Goal: Task Accomplishment & Management: Complete application form

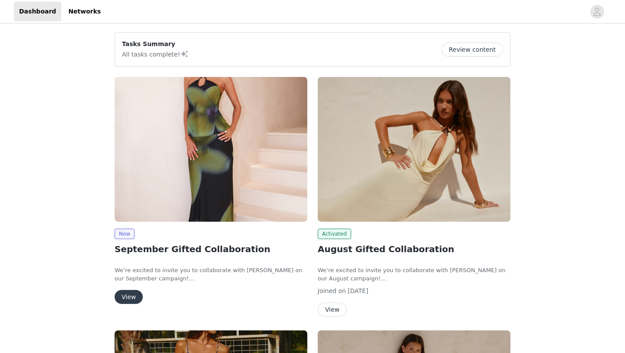
click at [132, 294] on button "View" at bounding box center [129, 297] width 28 height 14
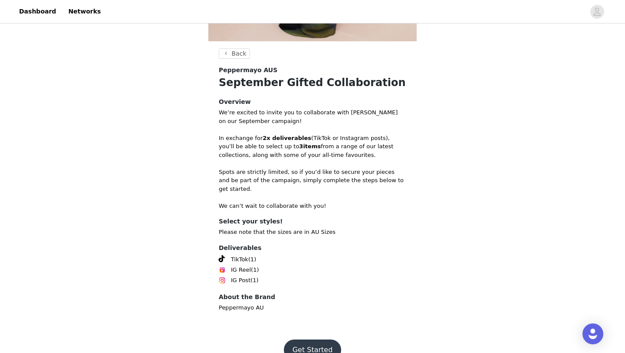
scroll to position [254, 0]
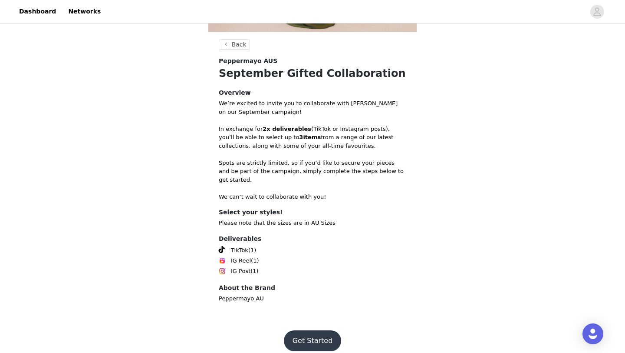
click at [316, 332] on button "Get Started" at bounding box center [313, 340] width 58 height 21
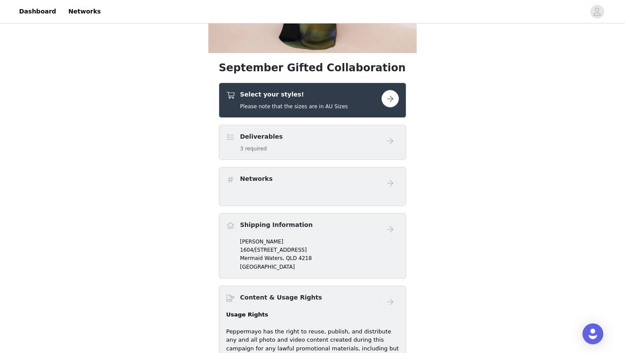
scroll to position [242, 0]
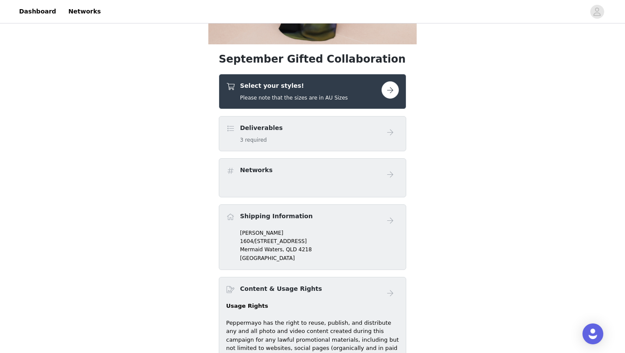
click at [388, 88] on button "button" at bounding box center [390, 89] width 17 height 17
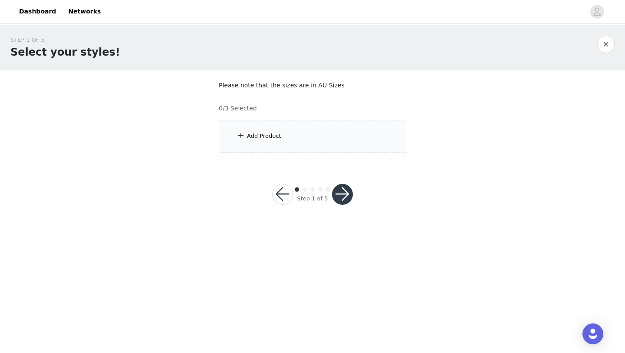
click at [288, 149] on div "Add Product" at bounding box center [313, 136] width 188 height 33
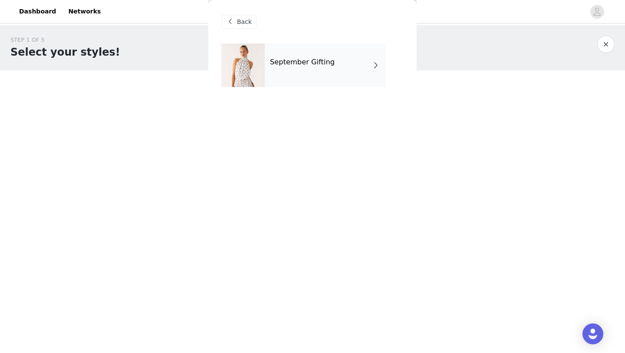
click at [298, 51] on div "September Gifting" at bounding box center [325, 64] width 121 height 43
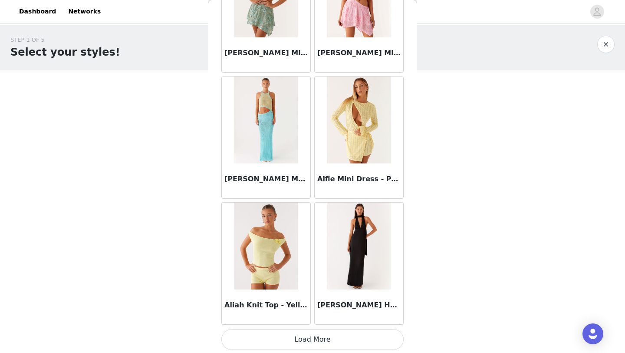
scroll to position [976, 0]
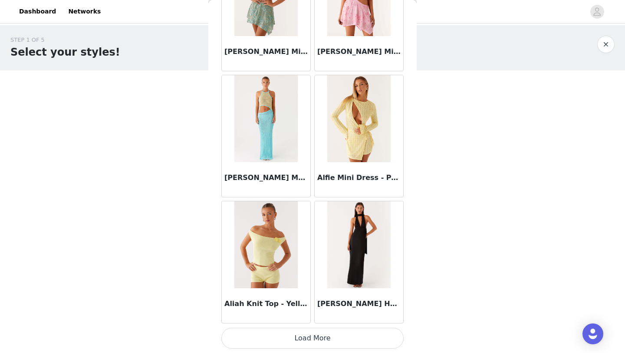
click at [331, 338] on button "Load More" at bounding box center [313, 338] width 182 height 21
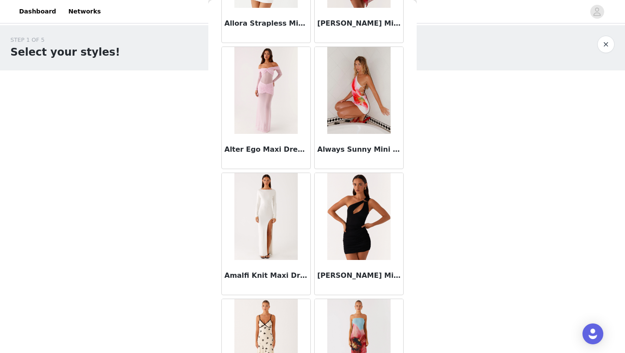
scroll to position [2236, 0]
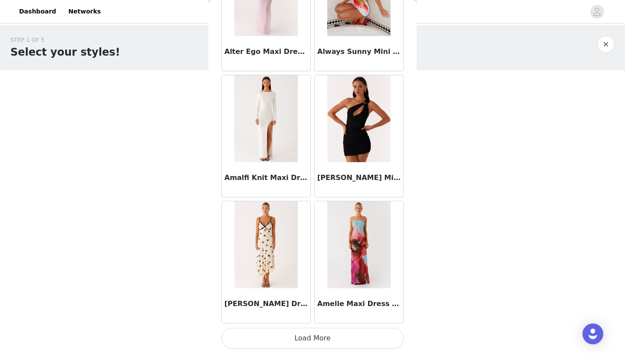
click at [324, 335] on button "Load More" at bounding box center [313, 338] width 182 height 21
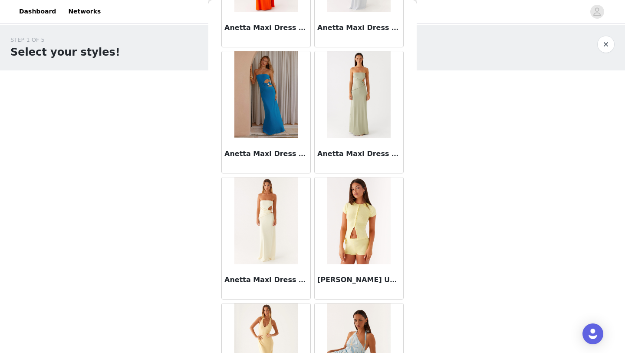
scroll to position [3496, 0]
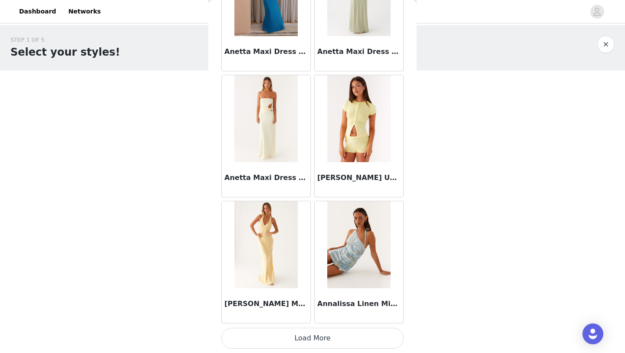
click at [306, 331] on button "Load More" at bounding box center [313, 338] width 182 height 21
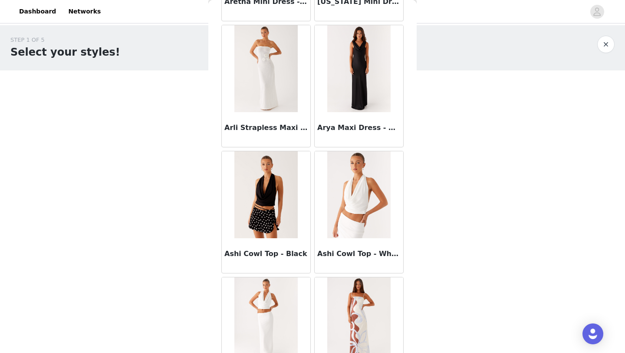
scroll to position [4382, 0]
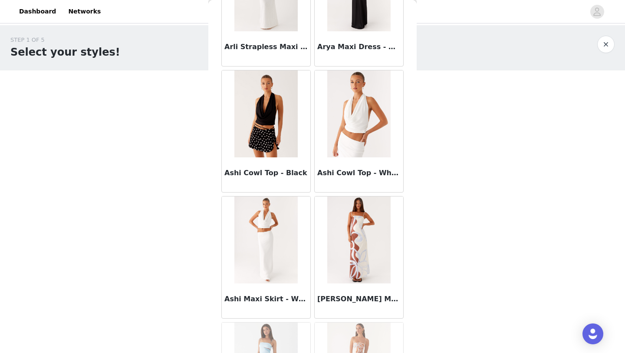
click at [267, 130] on img at bounding box center [266, 113] width 63 height 87
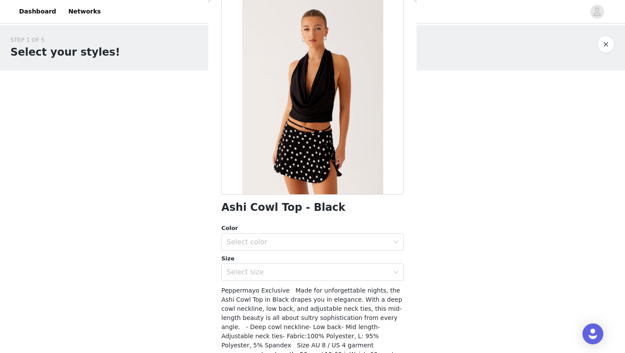
scroll to position [45, 0]
click at [287, 243] on div "Select color" at bounding box center [308, 241] width 162 height 9
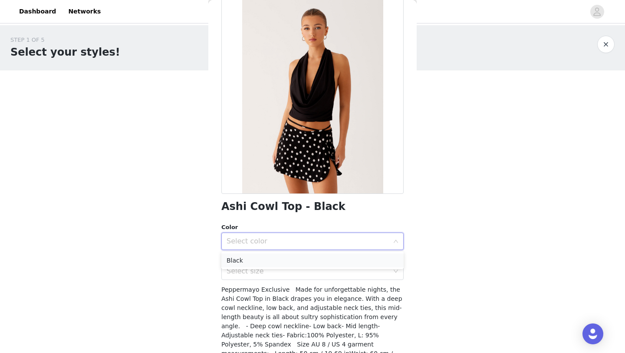
click at [285, 258] on li "Black" at bounding box center [313, 260] width 182 height 14
click at [285, 271] on div "Select size" at bounding box center [308, 271] width 162 height 9
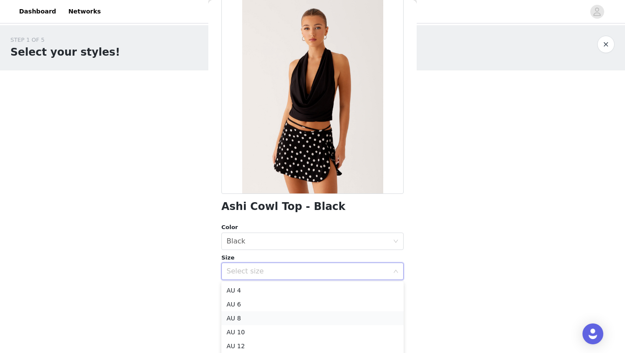
click at [275, 318] on li "AU 8" at bounding box center [313, 318] width 182 height 14
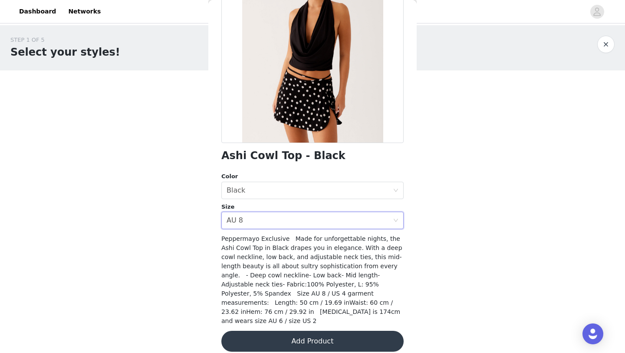
scroll to position [95, 0]
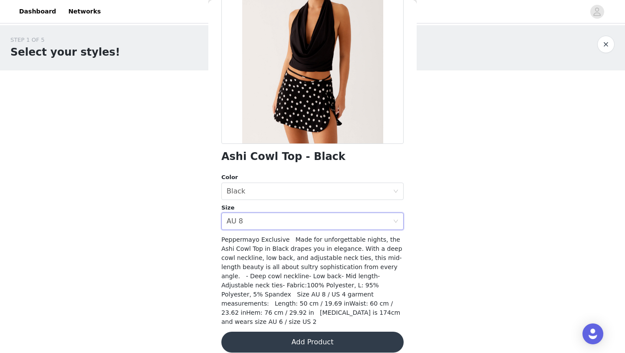
click at [277, 331] on button "Add Product" at bounding box center [313, 341] width 182 height 21
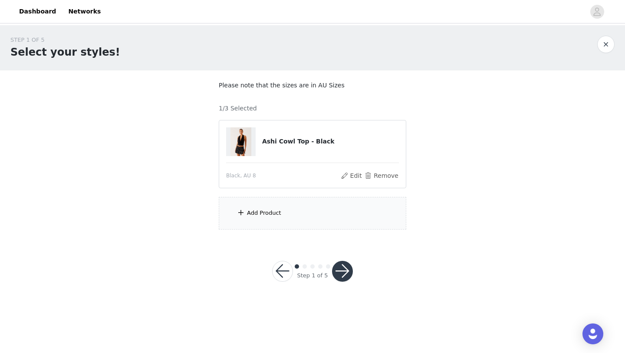
click at [286, 217] on div "Add Product" at bounding box center [313, 213] width 188 height 33
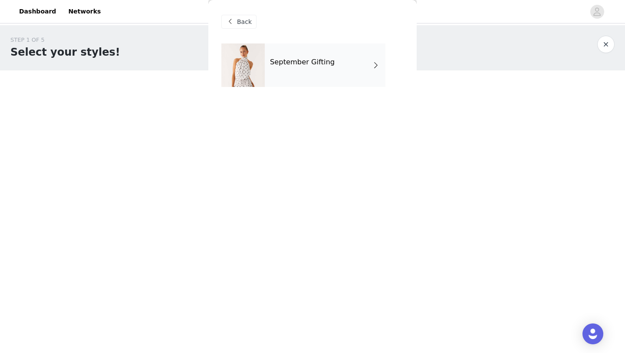
click at [291, 79] on div "September Gifting" at bounding box center [325, 64] width 121 height 43
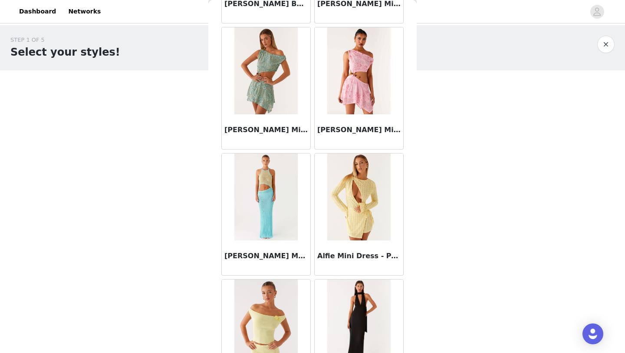
scroll to position [976, 0]
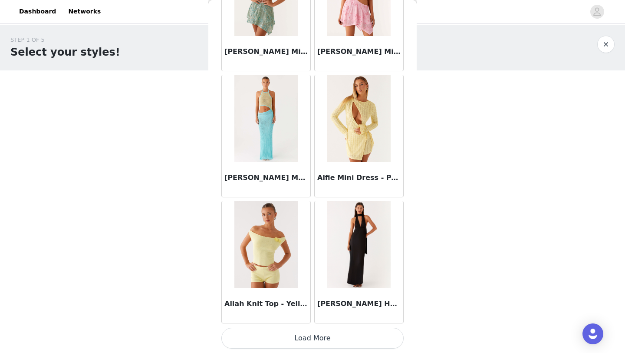
click at [298, 335] on button "Load More" at bounding box center [313, 338] width 182 height 21
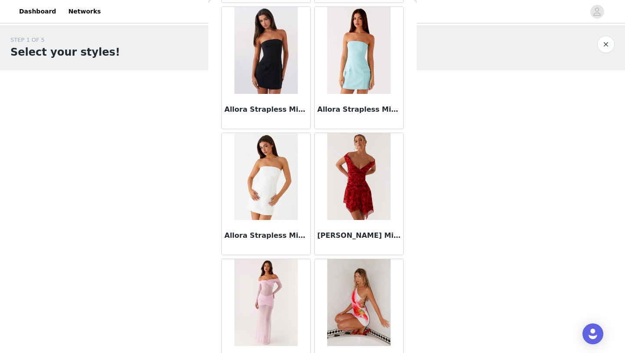
scroll to position [2236, 0]
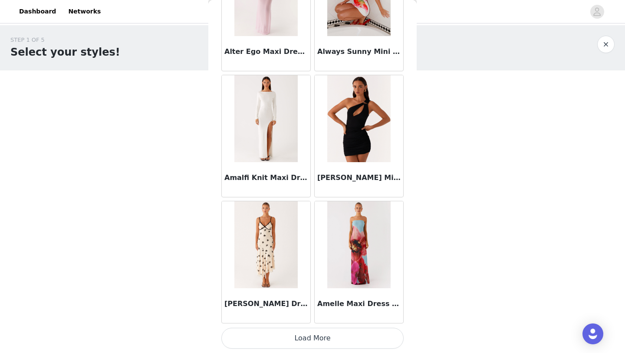
click at [308, 340] on button "Load More" at bounding box center [313, 338] width 182 height 21
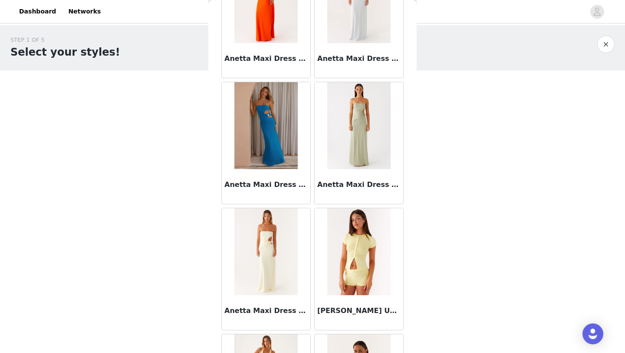
scroll to position [3496, 0]
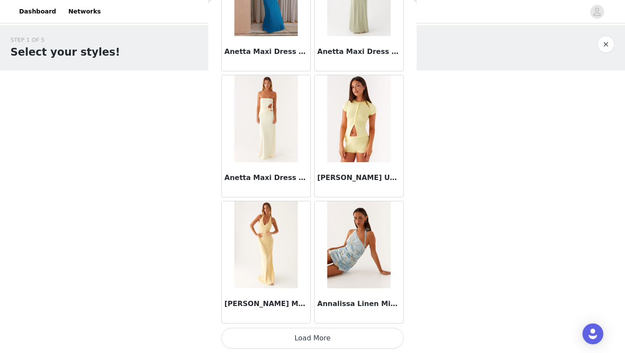
click at [314, 337] on button "Load More" at bounding box center [313, 338] width 182 height 21
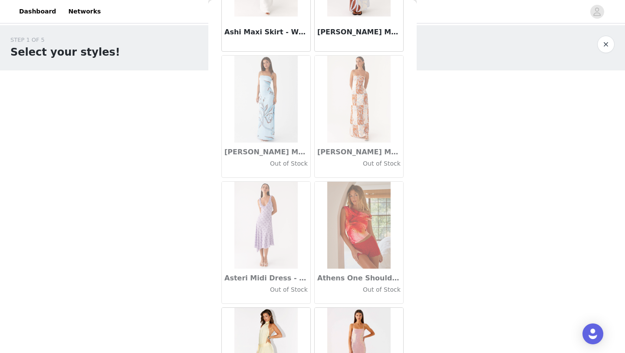
scroll to position [4755, 0]
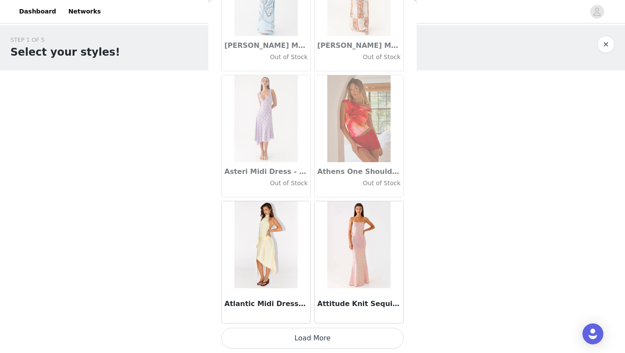
click at [303, 336] on button "Load More" at bounding box center [313, 338] width 182 height 21
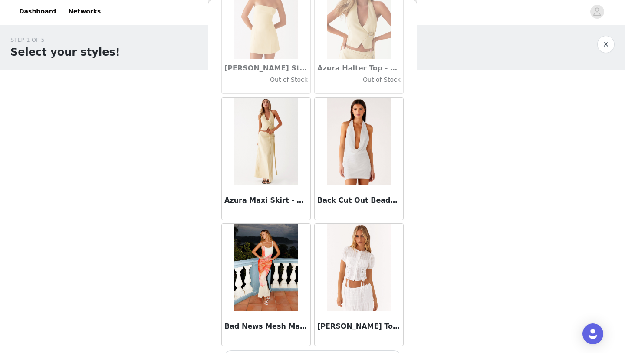
scroll to position [6015, 0]
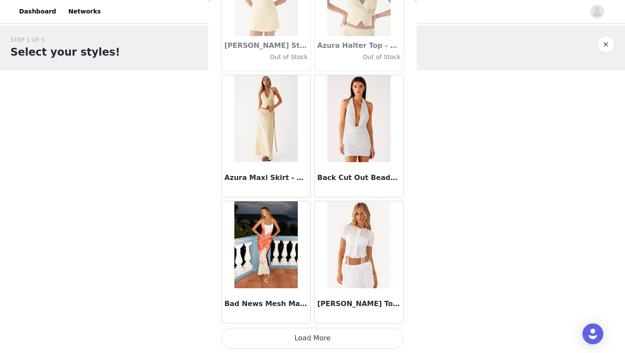
click at [301, 337] on button "Load More" at bounding box center [313, 338] width 182 height 21
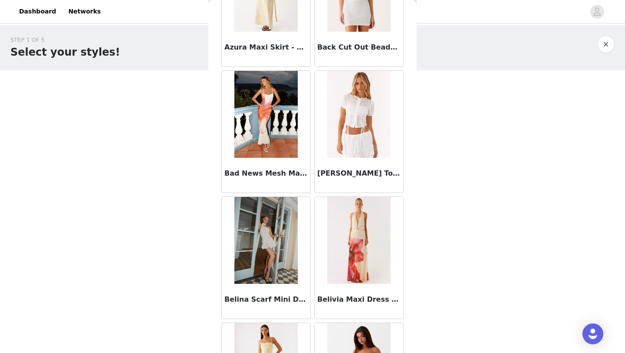
scroll to position [6203, 0]
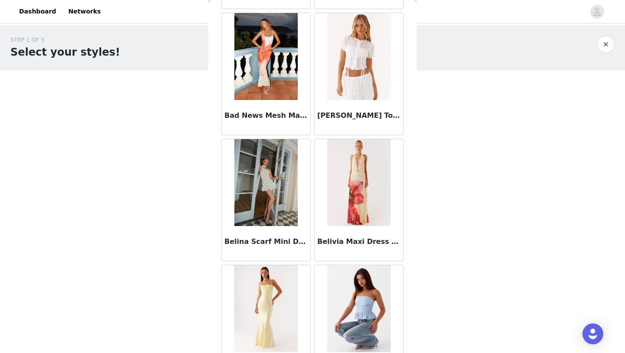
click at [241, 244] on h3 "Belina Scarf Mini Dress - White Polkadot" at bounding box center [266, 241] width 83 height 10
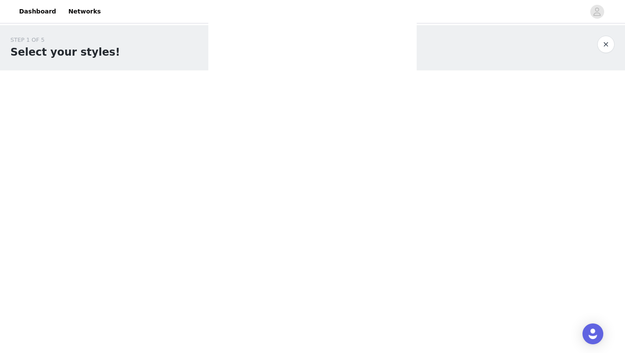
scroll to position [0, 0]
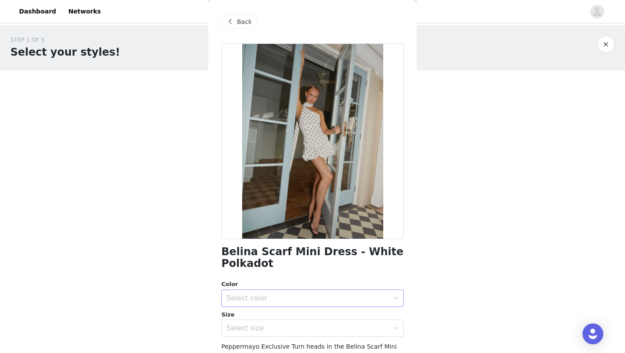
click at [292, 298] on div "Select color" at bounding box center [308, 298] width 162 height 9
click at [295, 318] on li "White Polkadot" at bounding box center [313, 317] width 182 height 14
click at [294, 331] on div "Select size" at bounding box center [308, 328] width 162 height 9
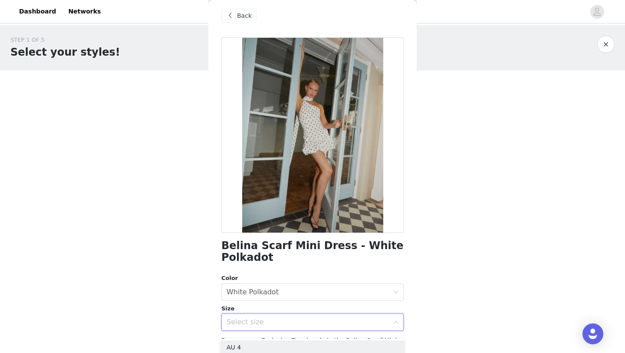
scroll to position [5, 0]
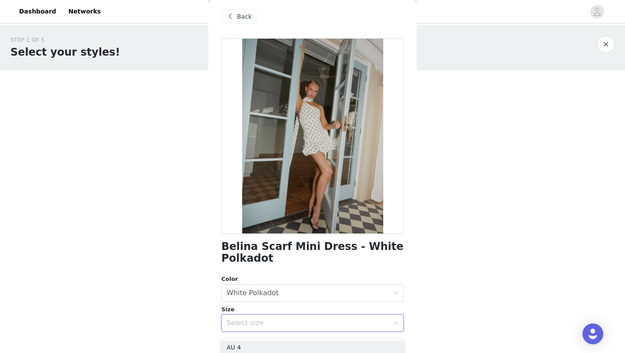
click at [308, 324] on div "Select size" at bounding box center [308, 322] width 162 height 9
click at [309, 324] on div "Select size" at bounding box center [308, 322] width 162 height 9
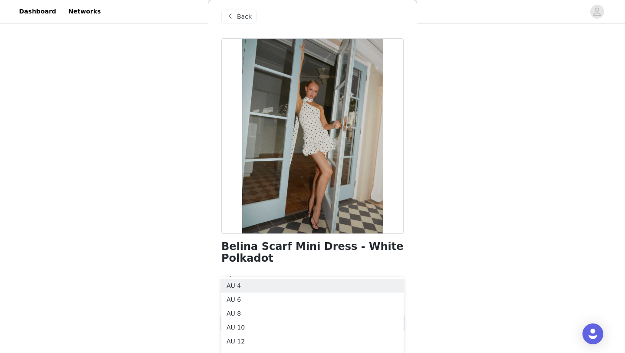
scroll to position [56, 0]
click at [362, 307] on li "AU 6" at bounding box center [313, 300] width 182 height 14
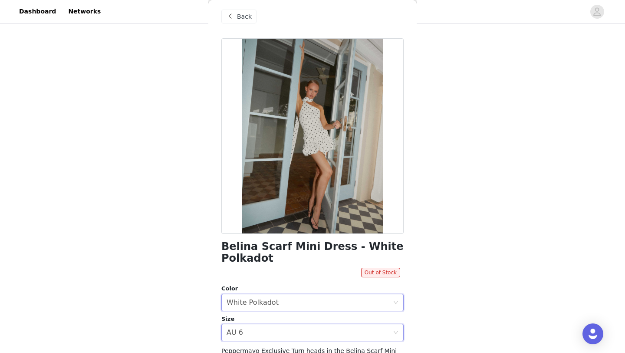
click at [362, 307] on div "Select color White Polkadot" at bounding box center [310, 302] width 166 height 17
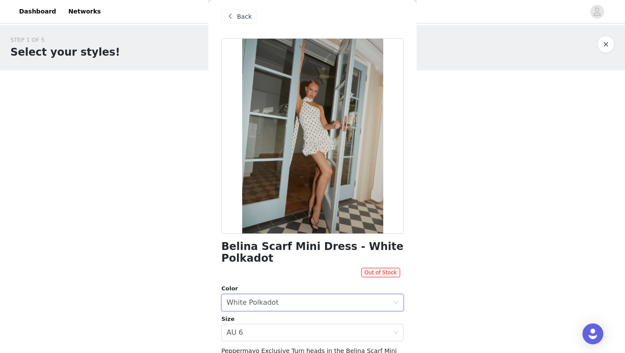
click at [338, 345] on div "Belina Scarf Mini Dress - White Polkadot Out of Stock Color Select color White …" at bounding box center [313, 269] width 182 height 463
click at [338, 339] on div "Select size AU 6" at bounding box center [310, 332] width 166 height 17
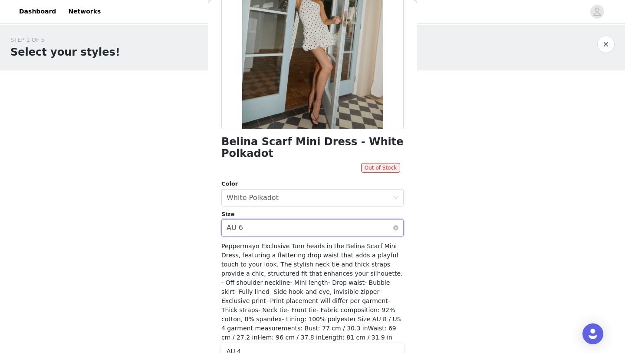
scroll to position [110, 0]
click at [330, 221] on div "Select size AU 6" at bounding box center [310, 227] width 166 height 17
click at [330, 230] on div "Select size AU 6" at bounding box center [310, 227] width 166 height 17
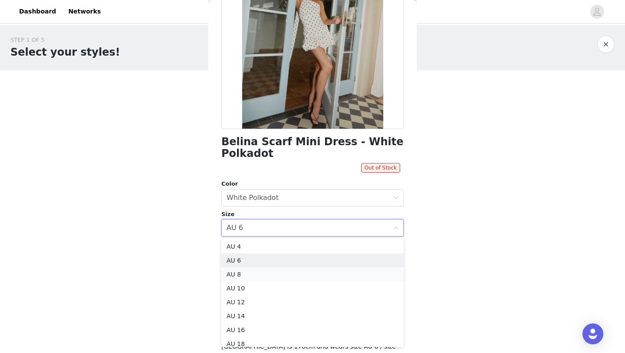
click at [322, 270] on li "AU 8" at bounding box center [313, 274] width 182 height 14
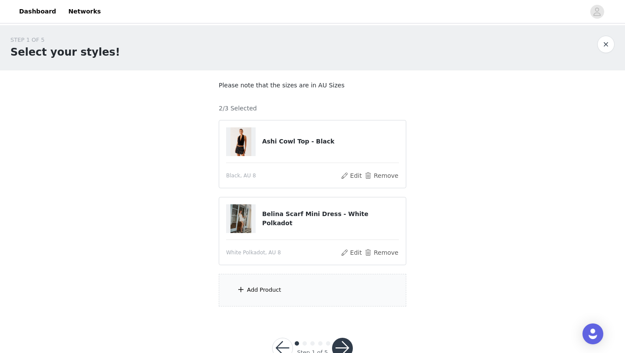
click at [288, 293] on div "Add Product" at bounding box center [313, 290] width 188 height 33
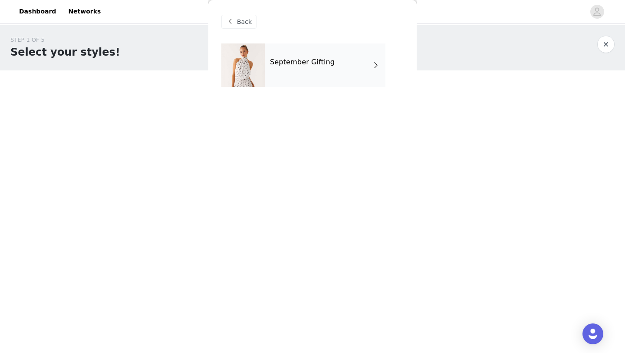
click at [293, 63] on h4 "September Gifting" at bounding box center [302, 62] width 65 height 8
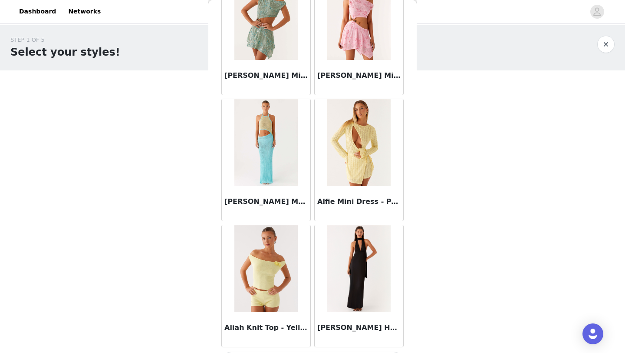
scroll to position [976, 0]
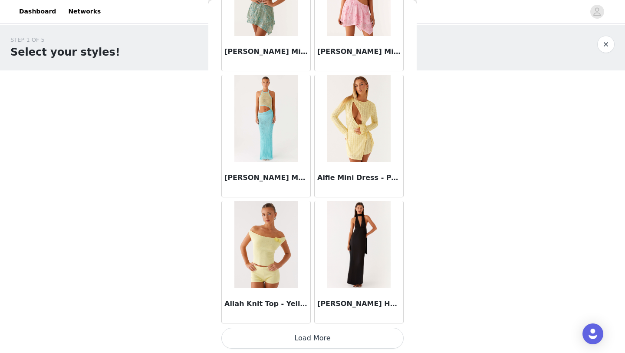
click at [313, 334] on button "Load More" at bounding box center [313, 338] width 182 height 21
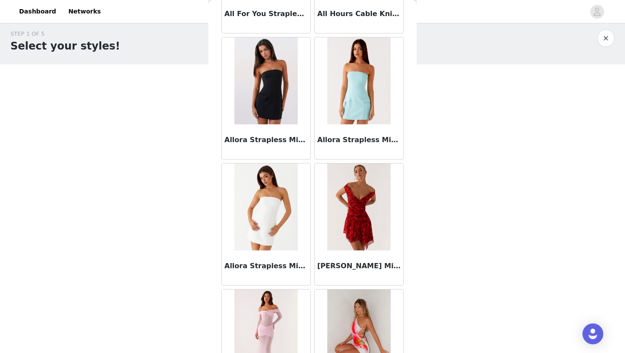
scroll to position [2236, 0]
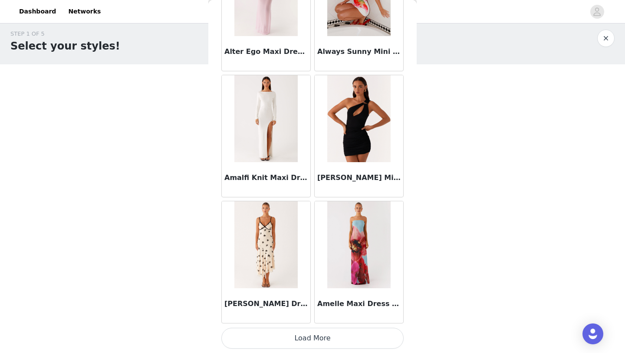
click at [293, 348] on button "Load More" at bounding box center [313, 338] width 182 height 21
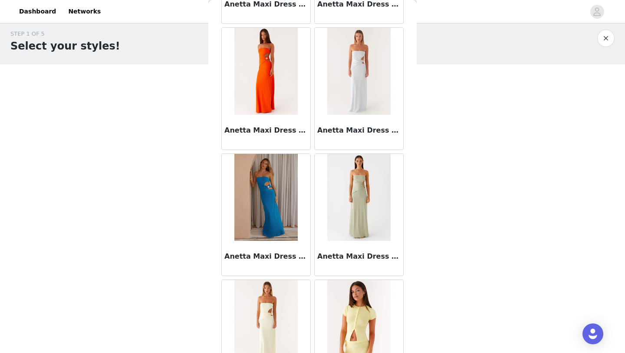
scroll to position [3496, 0]
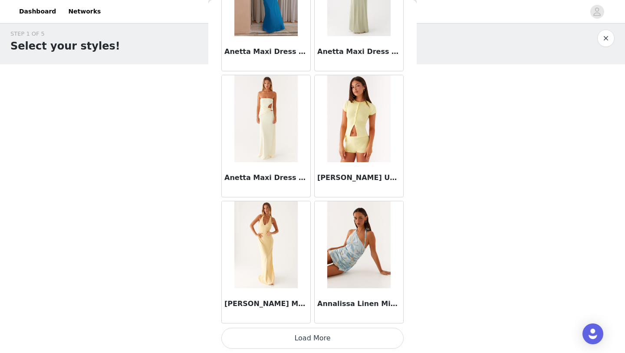
click at [283, 336] on button "Load More" at bounding box center [313, 338] width 182 height 21
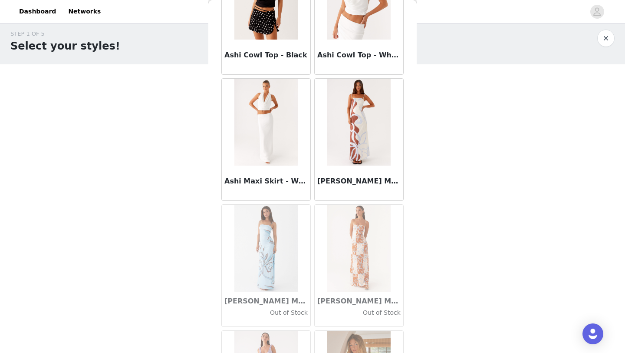
scroll to position [4755, 0]
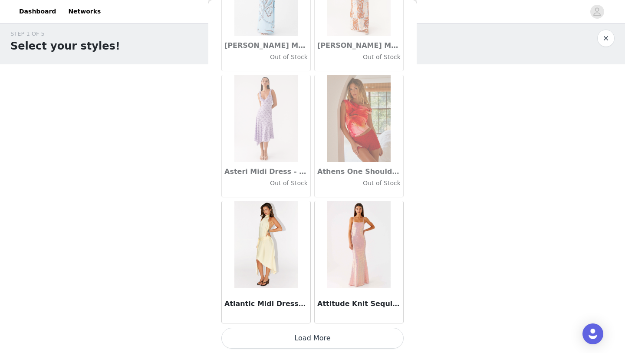
click at [294, 345] on button "Load More" at bounding box center [313, 338] width 182 height 21
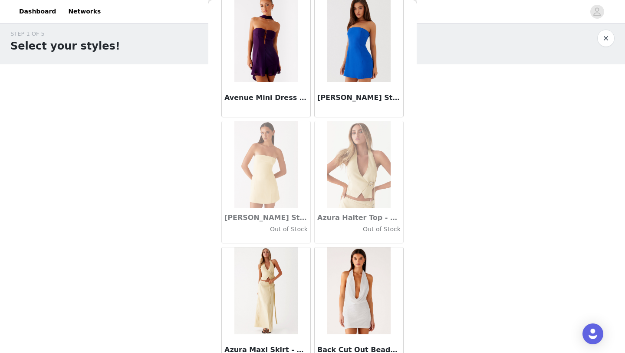
scroll to position [6015, 0]
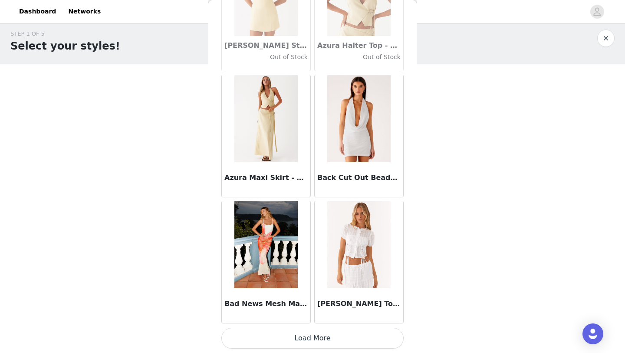
click at [290, 338] on button "Load More" at bounding box center [313, 338] width 182 height 21
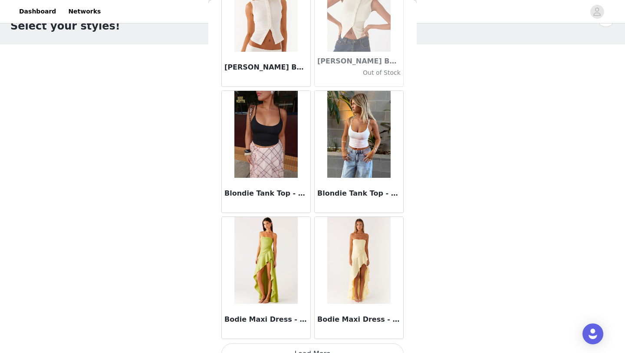
scroll to position [7275, 0]
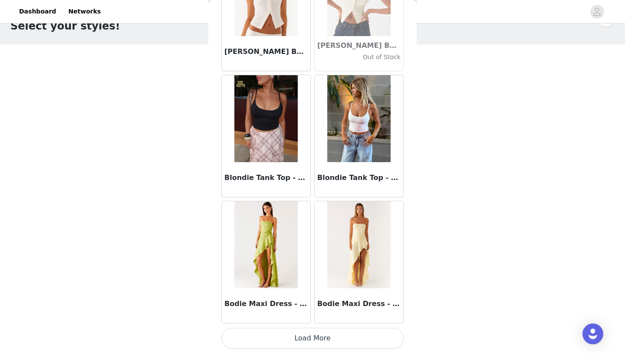
click at [309, 340] on button "Load More" at bounding box center [313, 338] width 182 height 21
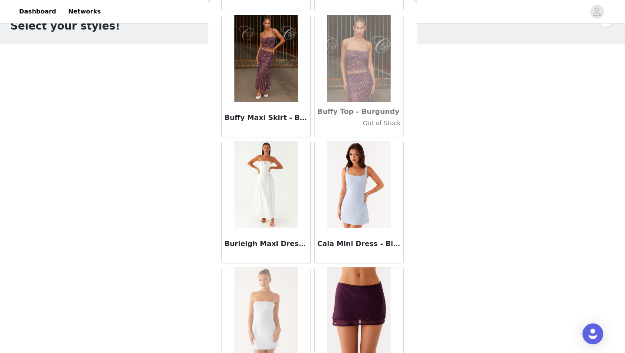
scroll to position [8534, 0]
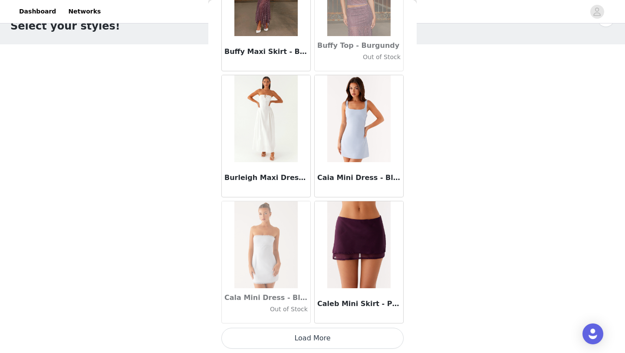
click at [310, 343] on button "Load More" at bounding box center [313, 338] width 182 height 21
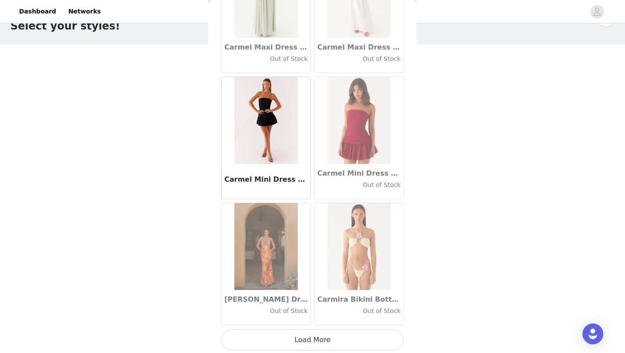
scroll to position [9794, 0]
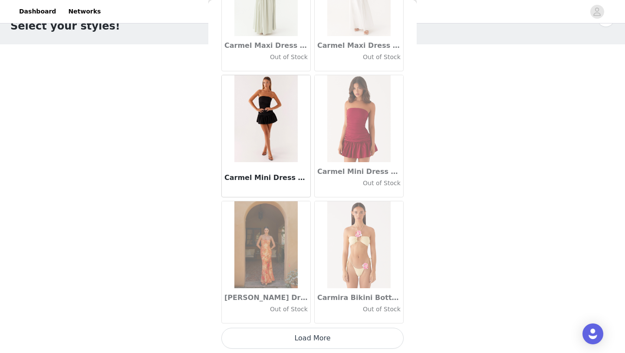
click at [291, 339] on button "Load More" at bounding box center [313, 338] width 182 height 21
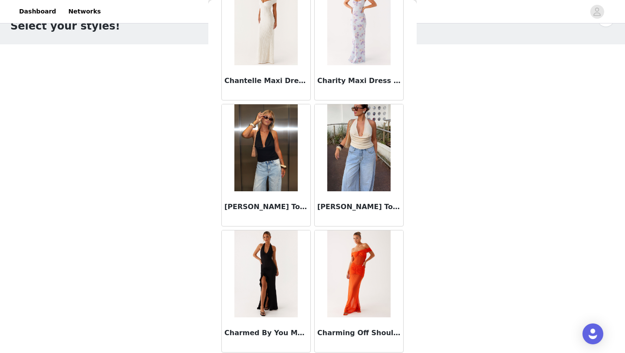
scroll to position [11054, 0]
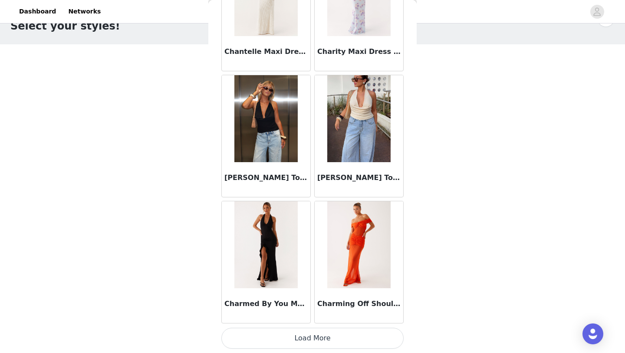
click at [299, 338] on button "Load More" at bounding box center [313, 338] width 182 height 21
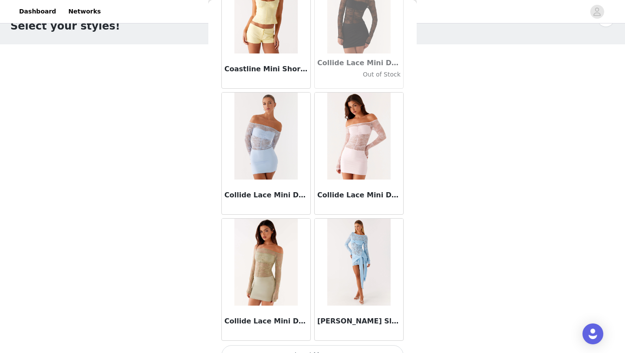
scroll to position [12313, 0]
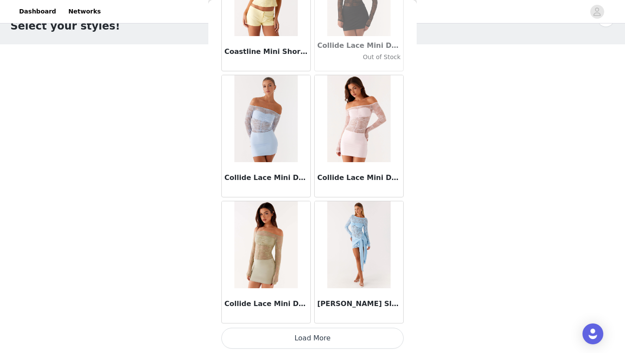
click at [308, 342] on button "Load More" at bounding box center [313, 338] width 182 height 21
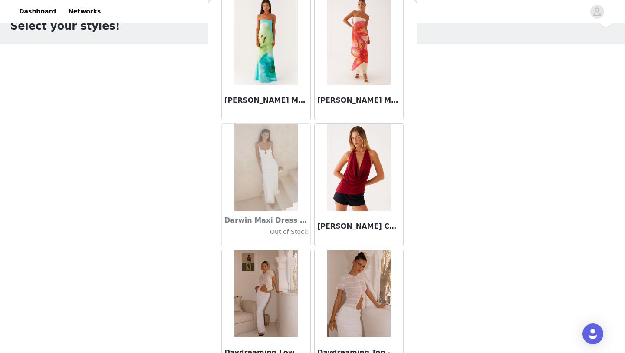
scroll to position [13573, 0]
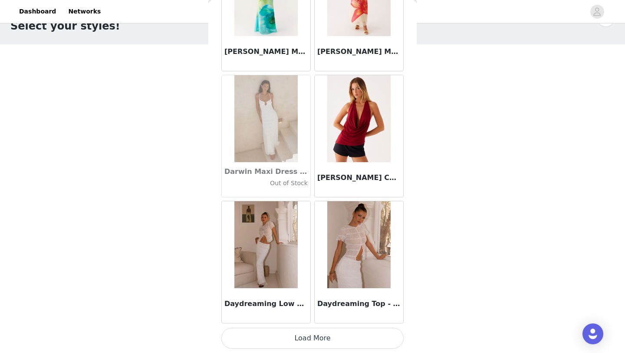
click at [308, 338] on button "Load More" at bounding box center [313, 338] width 182 height 21
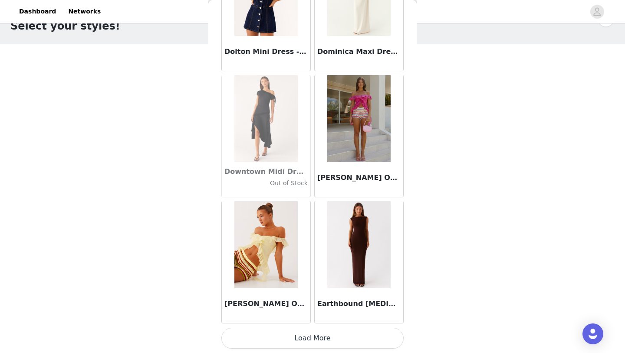
scroll to position [26, 0]
click at [285, 339] on button "Load More" at bounding box center [313, 338] width 182 height 21
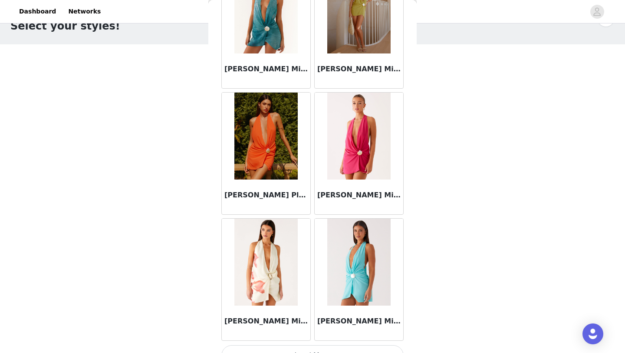
scroll to position [16092, 0]
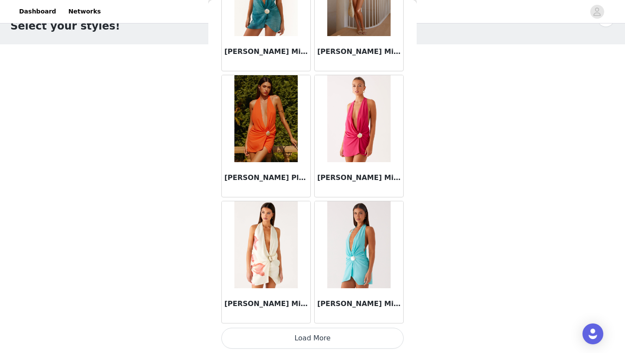
click at [285, 337] on button "Load More" at bounding box center [313, 338] width 182 height 21
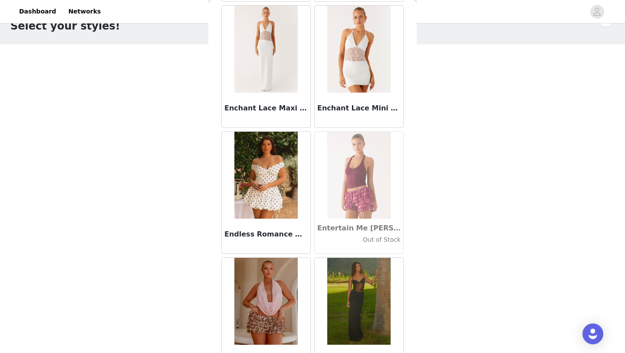
scroll to position [17352, 0]
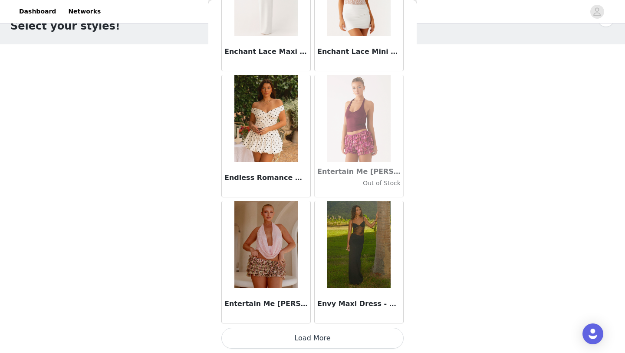
click at [291, 336] on button "Load More" at bounding box center [313, 338] width 182 height 21
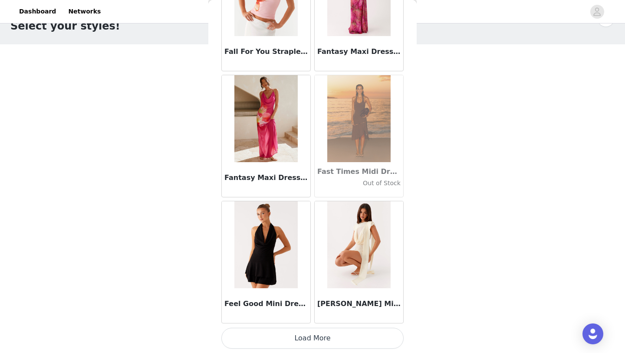
scroll to position [18610, 0]
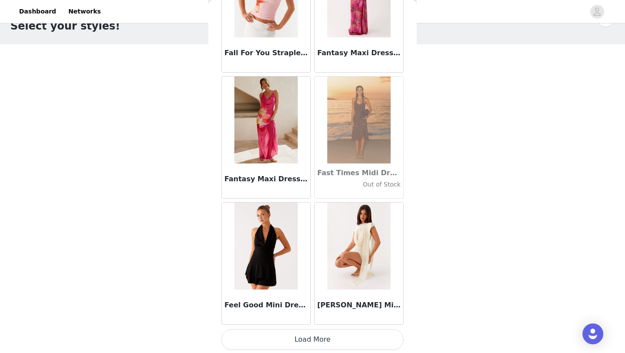
click at [310, 338] on button "Load More" at bounding box center [313, 339] width 182 height 21
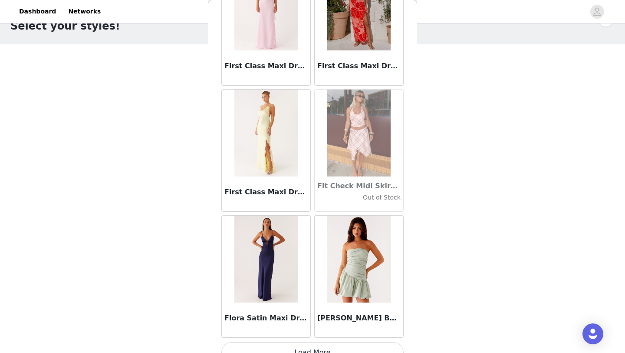
scroll to position [19871, 0]
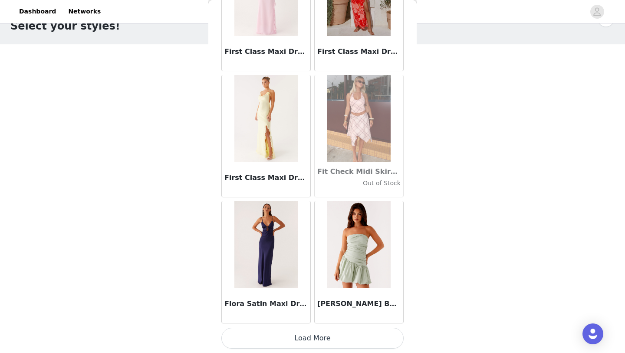
click at [307, 341] on button "Load More" at bounding box center [313, 338] width 182 height 21
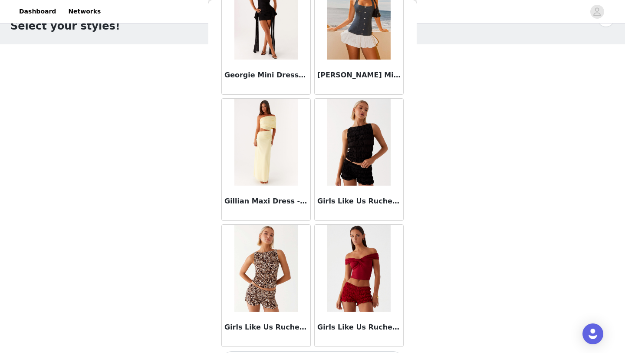
scroll to position [21131, 0]
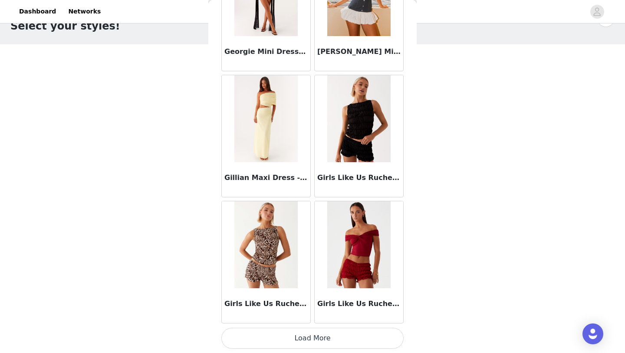
click at [295, 339] on button "Load More" at bounding box center [313, 338] width 182 height 21
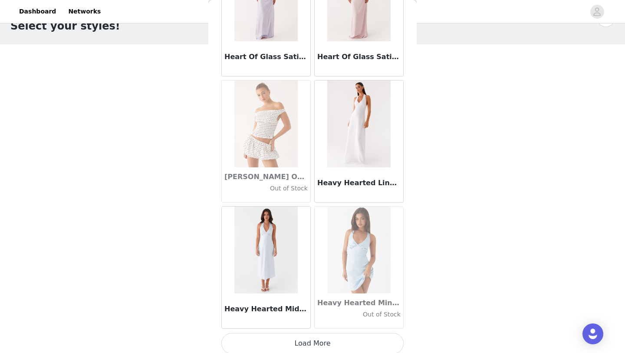
scroll to position [22391, 0]
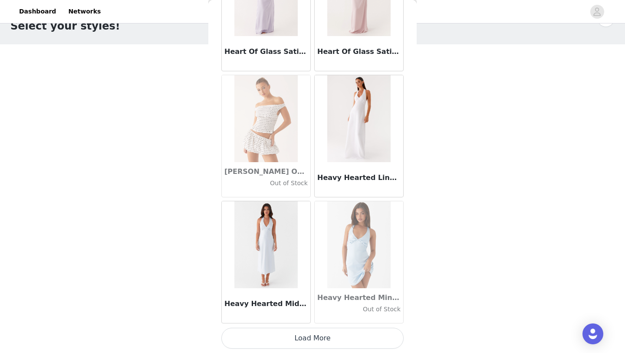
click at [301, 338] on button "Load More" at bounding box center [313, 338] width 182 height 21
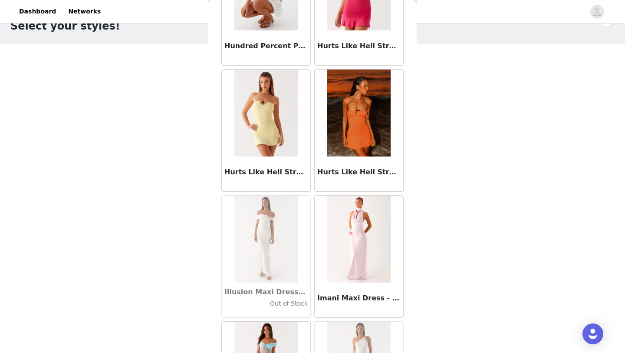
scroll to position [23650, 0]
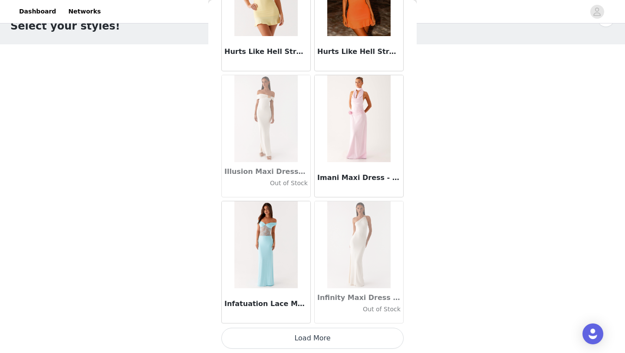
click at [278, 335] on button "Load More" at bounding box center [313, 338] width 182 height 21
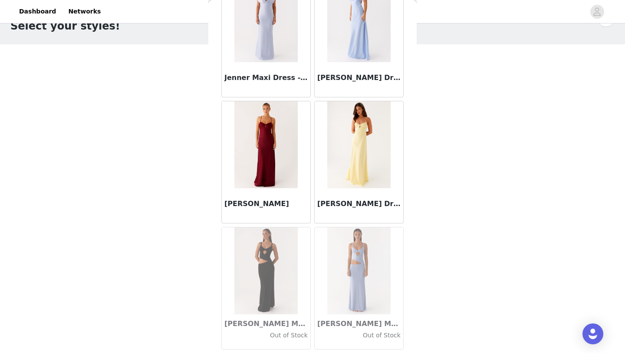
scroll to position [24910, 0]
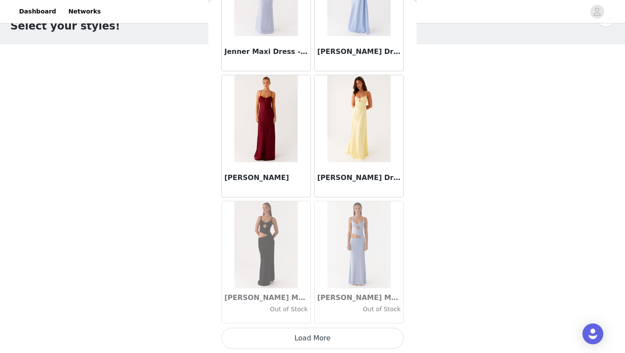
click at [277, 346] on button "Load More" at bounding box center [313, 338] width 182 height 21
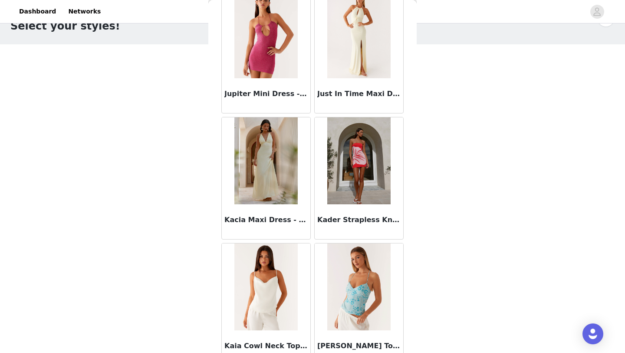
scroll to position [26170, 0]
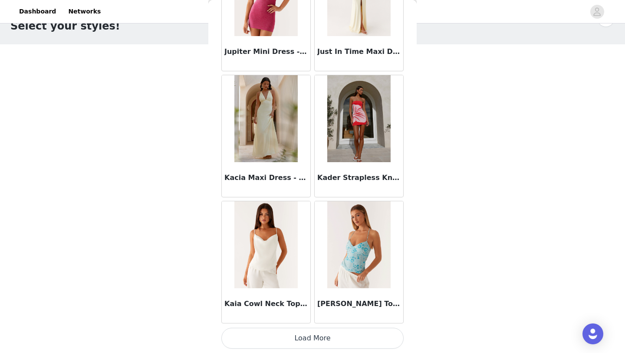
click at [286, 344] on button "Load More" at bounding box center [313, 338] width 182 height 21
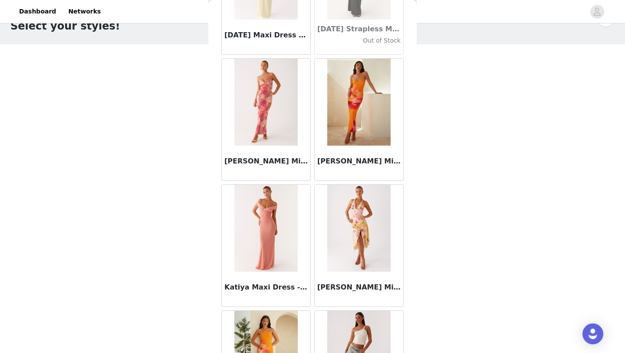
scroll to position [27429, 0]
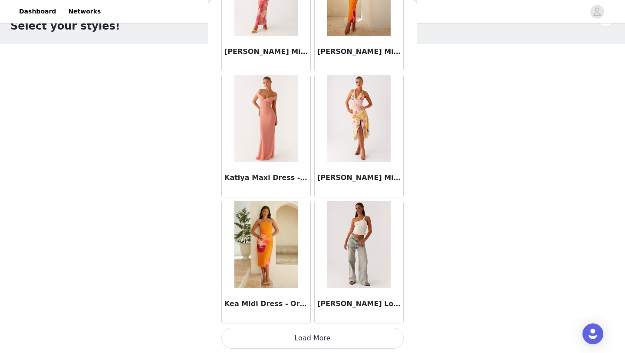
click at [286, 347] on button "Load More" at bounding box center [313, 338] width 182 height 21
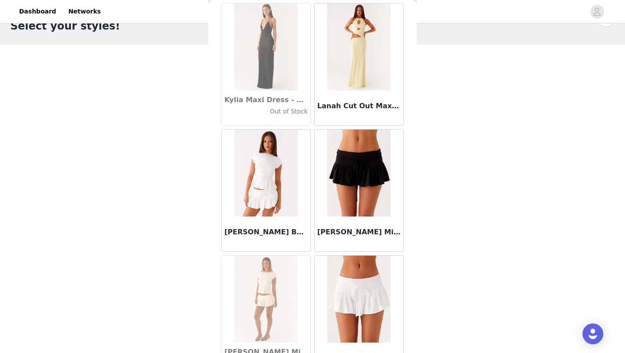
scroll to position [28689, 0]
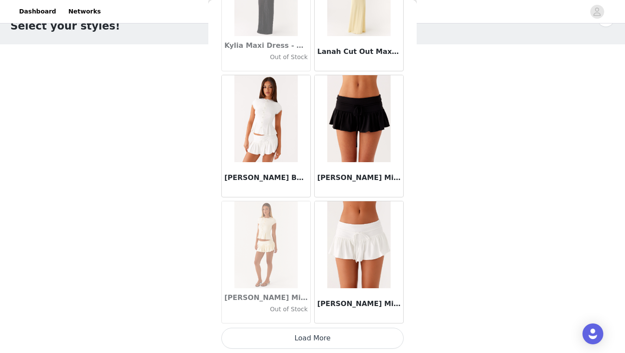
click at [320, 336] on button "Load More" at bounding box center [313, 338] width 182 height 21
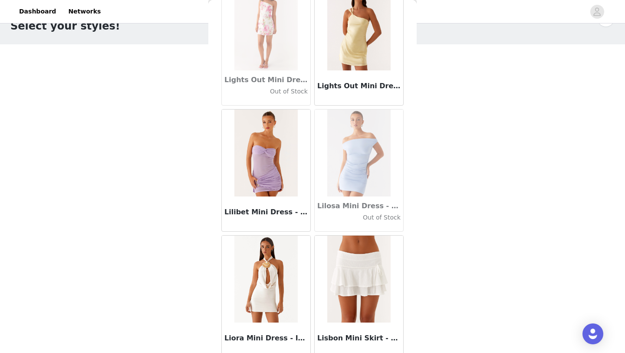
scroll to position [29949, 0]
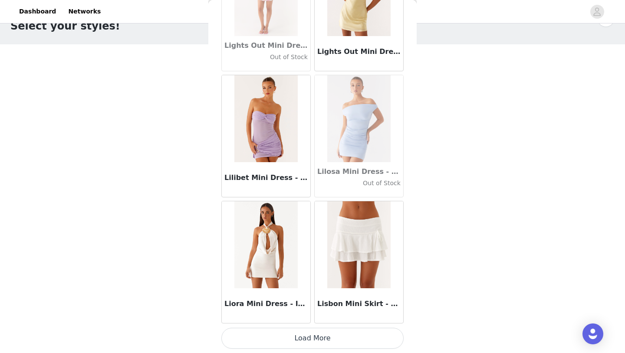
click at [296, 340] on button "Load More" at bounding box center [313, 338] width 182 height 21
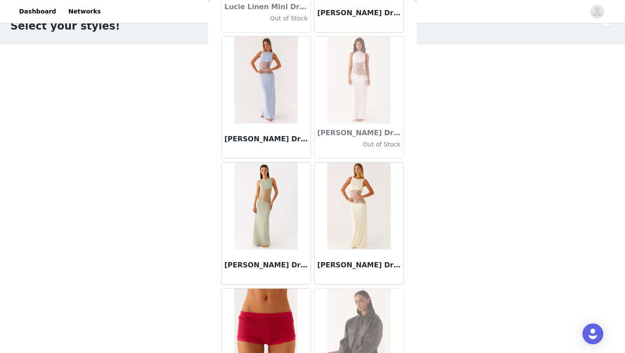
scroll to position [31208, 0]
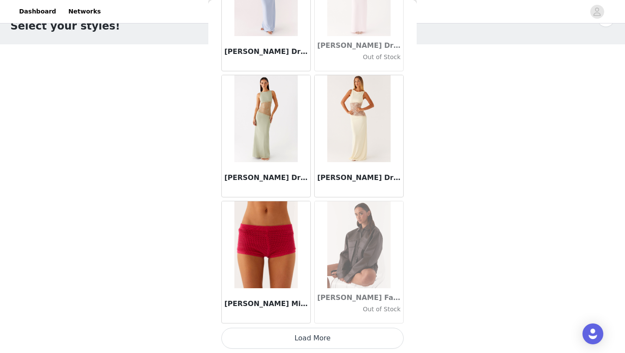
click at [284, 344] on button "Load More" at bounding box center [313, 338] width 182 height 21
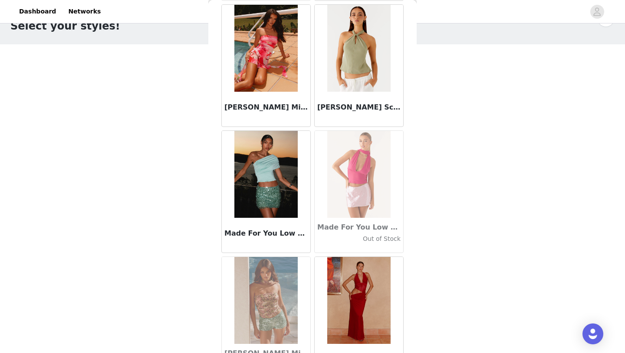
scroll to position [32468, 0]
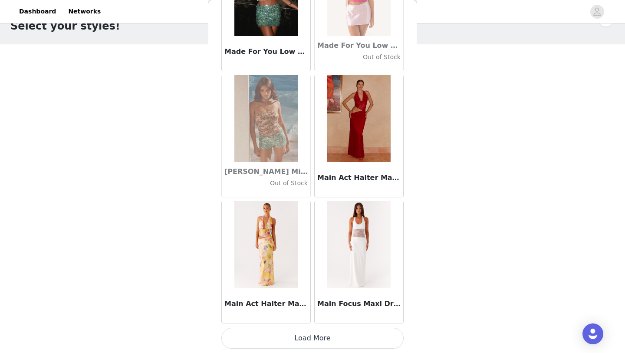
click at [286, 333] on button "Load More" at bounding box center [313, 338] width 182 height 21
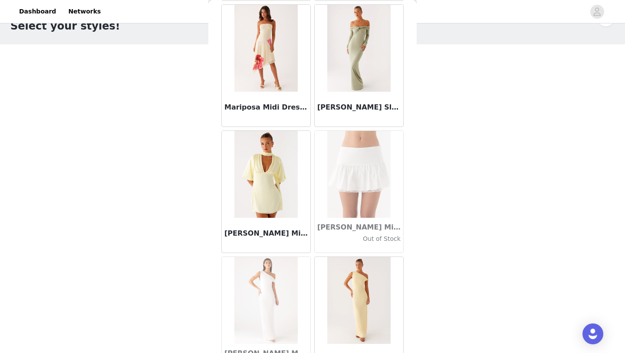
scroll to position [33728, 0]
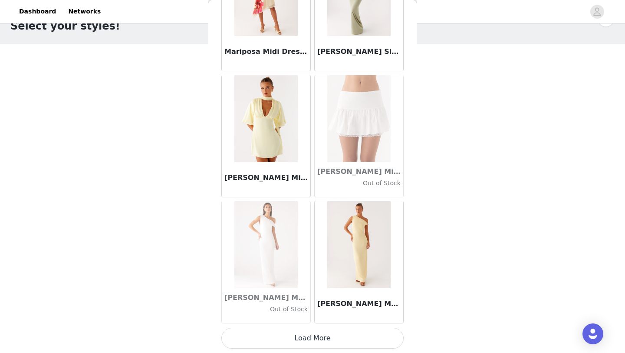
click at [275, 339] on button "Load More" at bounding box center [313, 338] width 182 height 21
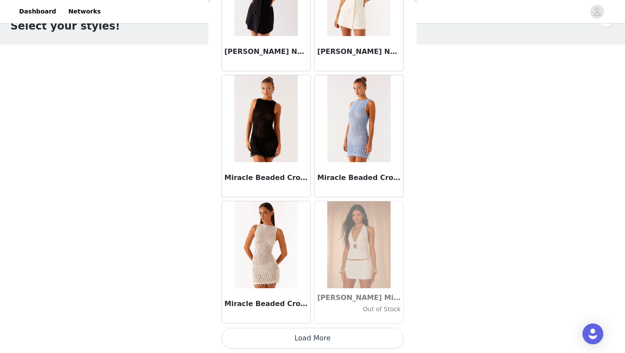
scroll to position [34987, 0]
click at [304, 334] on button "Load More" at bounding box center [313, 338] width 182 height 21
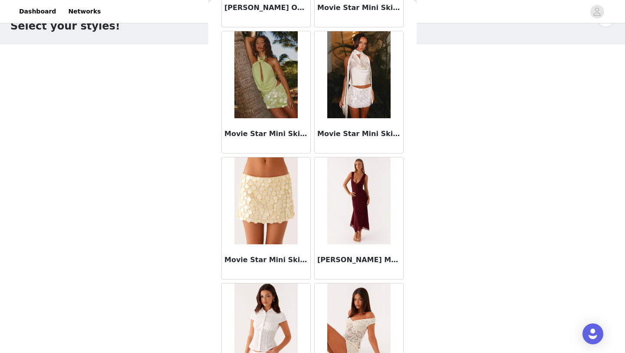
scroll to position [36247, 0]
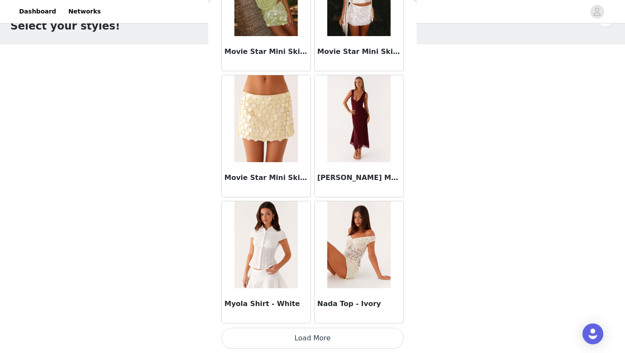
click at [315, 339] on button "Load More" at bounding box center [313, 338] width 182 height 21
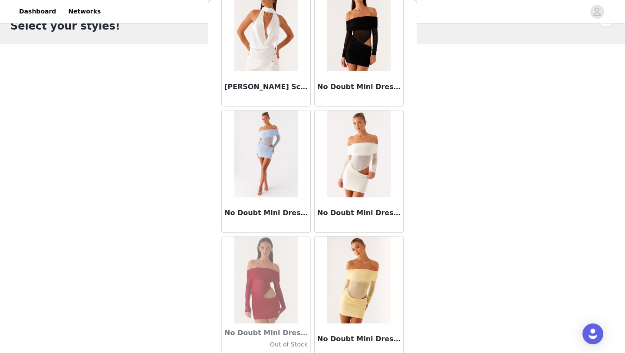
scroll to position [37507, 0]
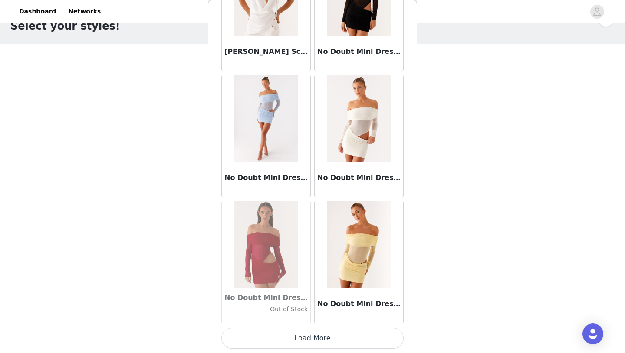
click at [303, 348] on button "Load More" at bounding box center [313, 338] width 182 height 21
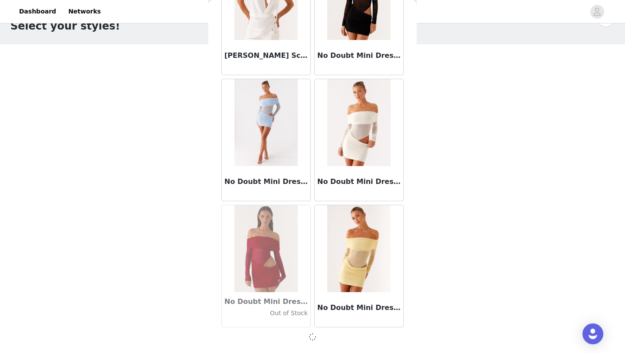
click at [303, 338] on div at bounding box center [313, 336] width 182 height 10
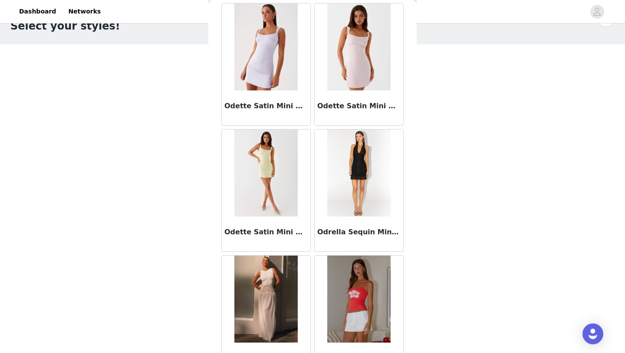
scroll to position [38766, 0]
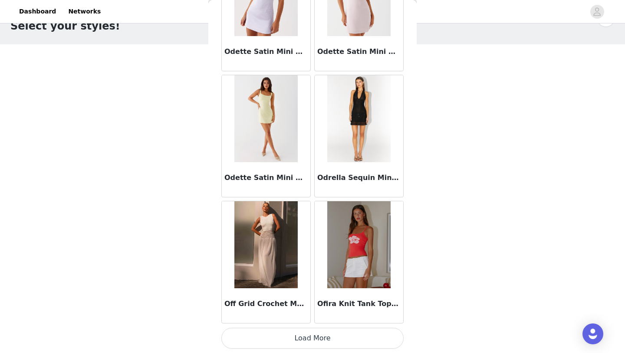
click at [301, 342] on button "Load More" at bounding box center [313, 338] width 182 height 21
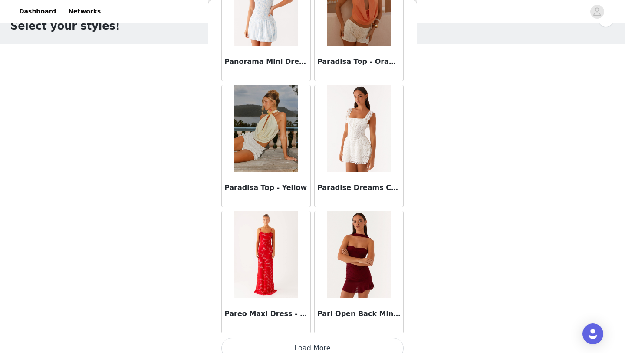
scroll to position [40026, 0]
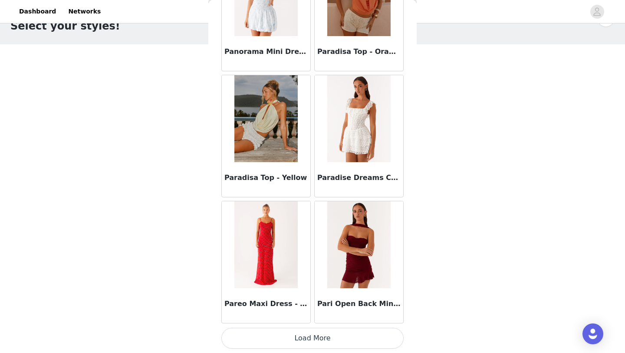
click at [303, 341] on button "Load More" at bounding box center [313, 338] width 182 height 21
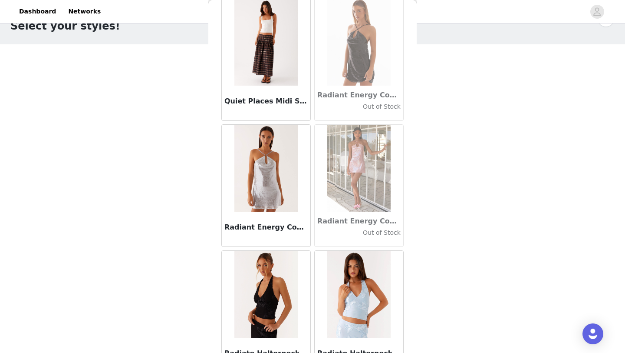
scroll to position [41285, 0]
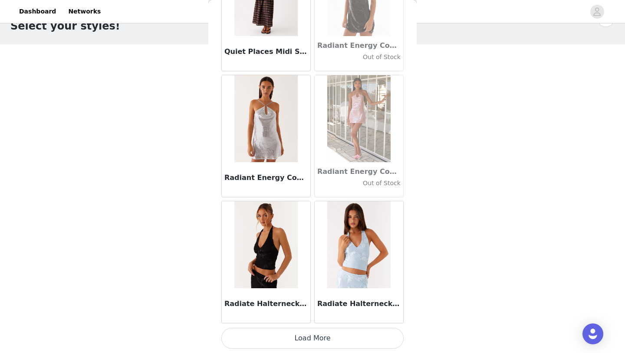
click at [285, 341] on button "Load More" at bounding box center [313, 338] width 182 height 21
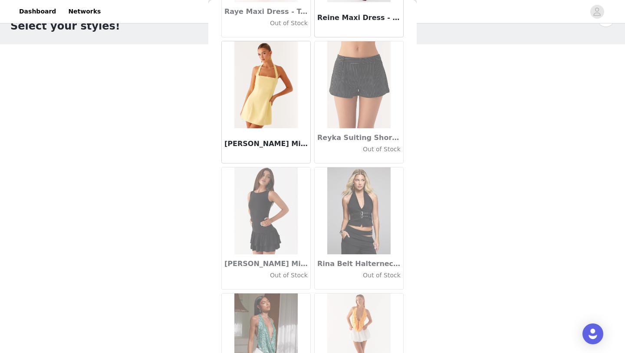
scroll to position [42545, 0]
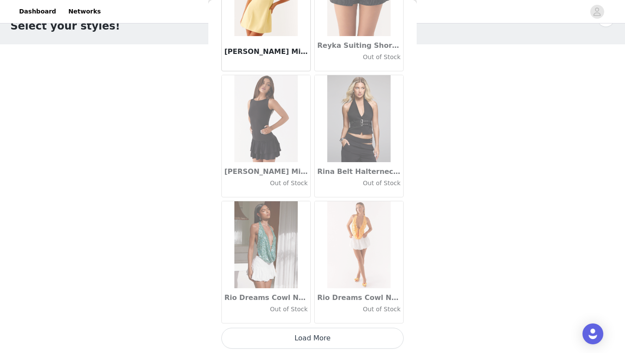
click at [285, 344] on button "Load More" at bounding box center [313, 338] width 182 height 21
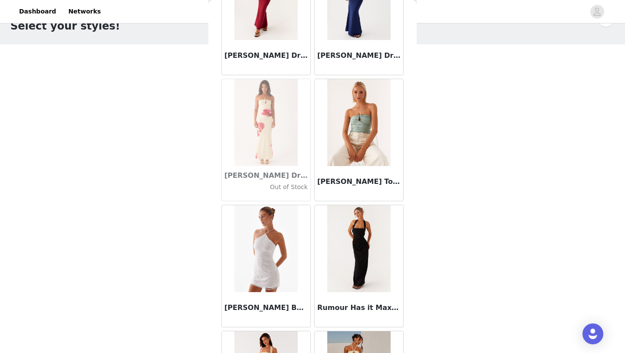
scroll to position [43805, 0]
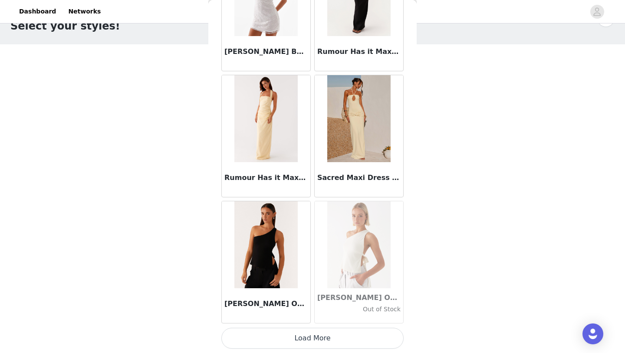
click at [300, 337] on button "Load More" at bounding box center [313, 338] width 182 height 21
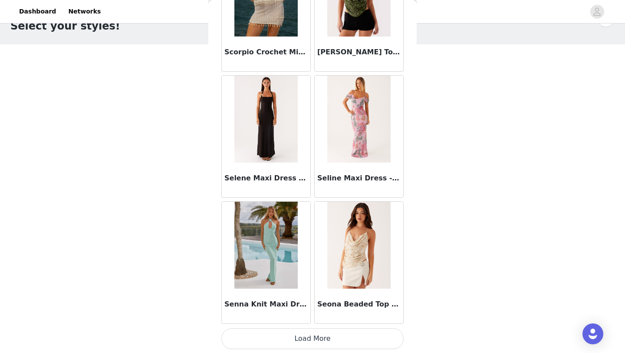
scroll to position [45064, 0]
click at [318, 341] on button "Load More" at bounding box center [313, 338] width 182 height 21
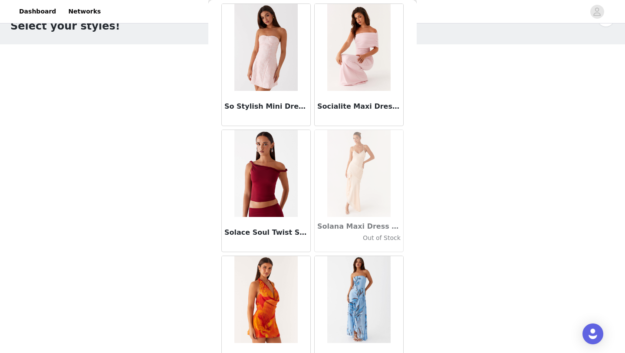
scroll to position [46324, 0]
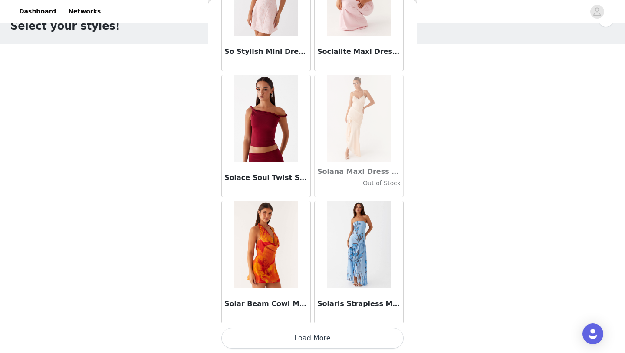
click at [319, 334] on button "Load More" at bounding box center [313, 338] width 182 height 21
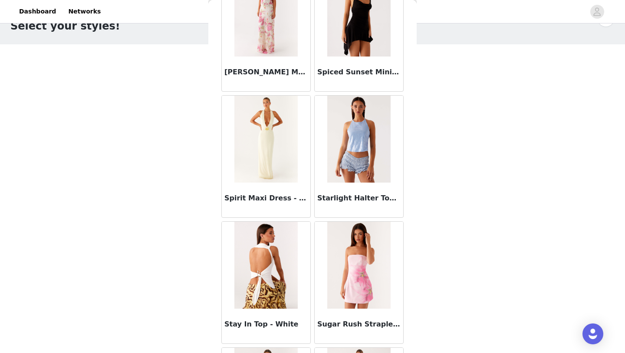
scroll to position [47584, 0]
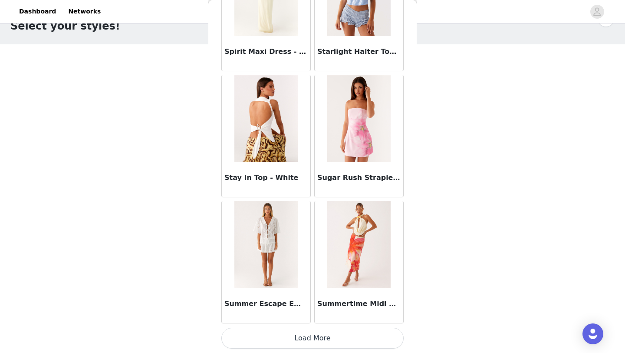
click at [328, 340] on button "Load More" at bounding box center [313, 338] width 182 height 21
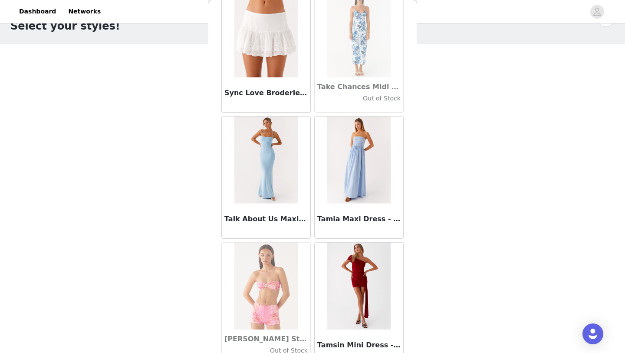
scroll to position [48843, 0]
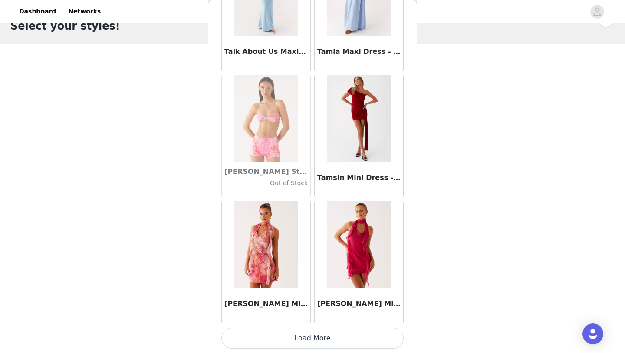
click at [268, 342] on button "Load More" at bounding box center [313, 338] width 182 height 21
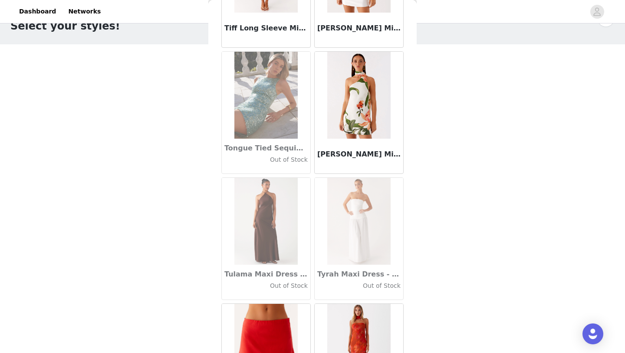
scroll to position [50103, 0]
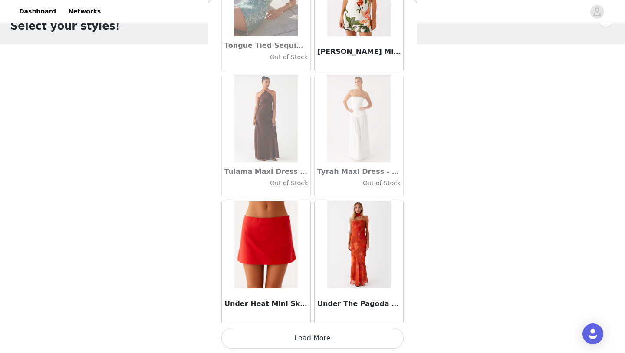
click at [271, 346] on button "Load More" at bounding box center [313, 338] width 182 height 21
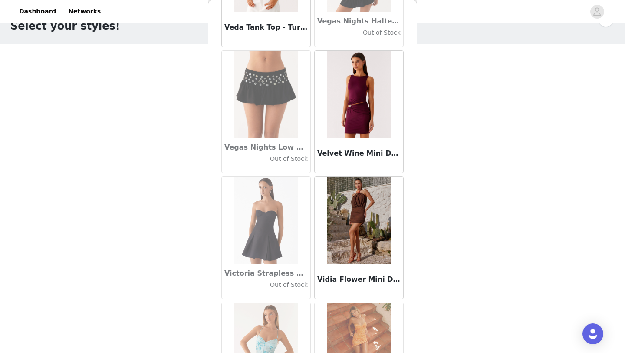
scroll to position [51363, 0]
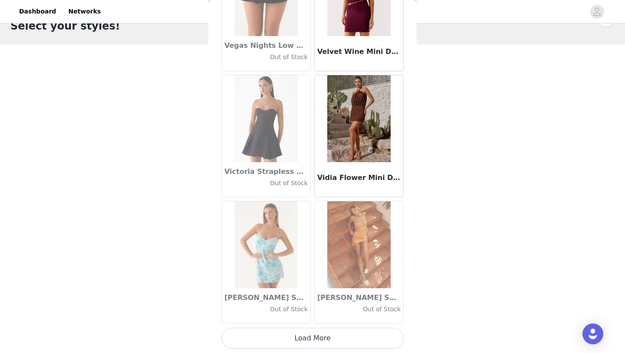
click at [284, 337] on button "Load More" at bounding box center [313, 338] width 182 height 21
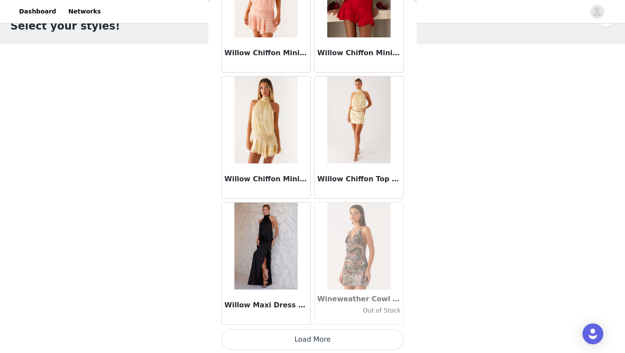
scroll to position [52622, 0]
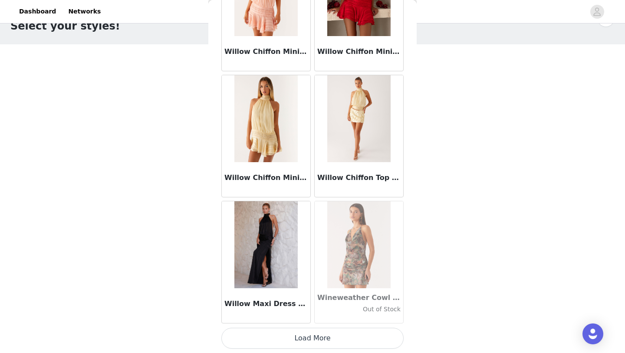
click at [308, 340] on button "Load More" at bounding box center [313, 338] width 182 height 21
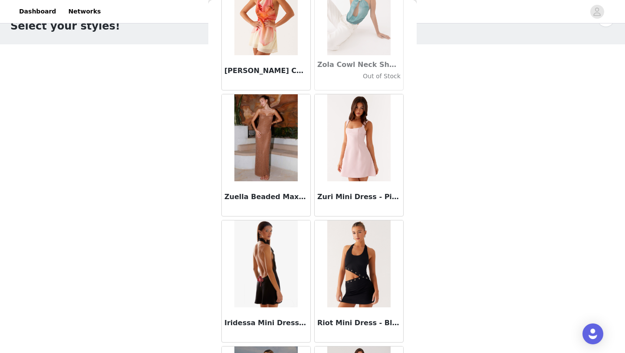
scroll to position [53882, 0]
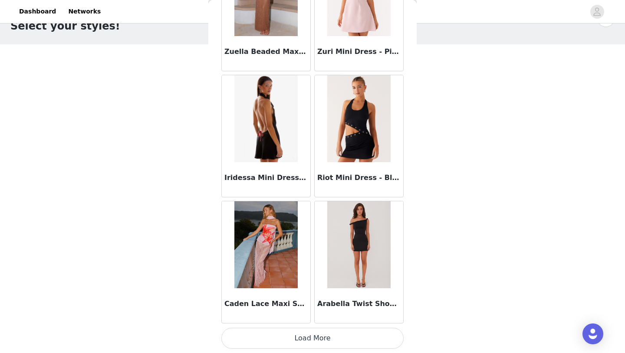
click at [290, 338] on button "Load More" at bounding box center [313, 338] width 182 height 21
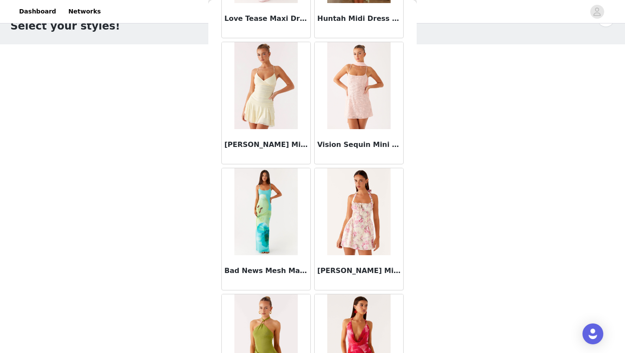
scroll to position [55142, 0]
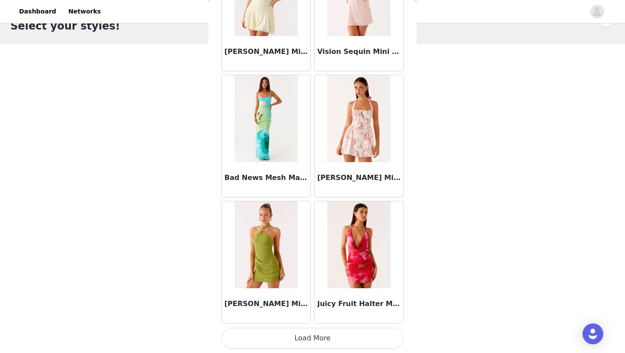
click at [299, 344] on button "Load More" at bounding box center [313, 338] width 182 height 21
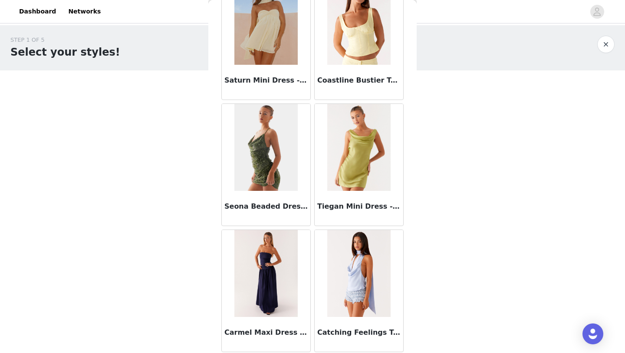
scroll to position [56401, 0]
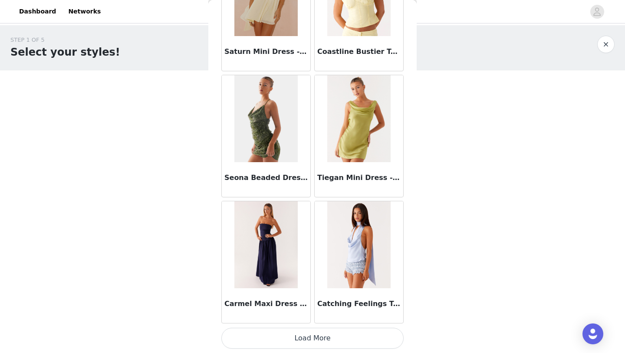
click at [316, 336] on button "Load More" at bounding box center [313, 338] width 182 height 21
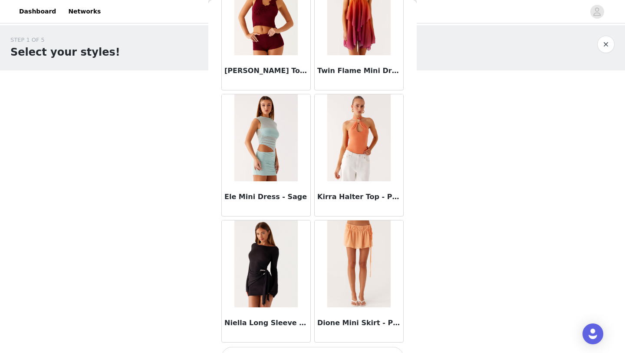
scroll to position [57661, 0]
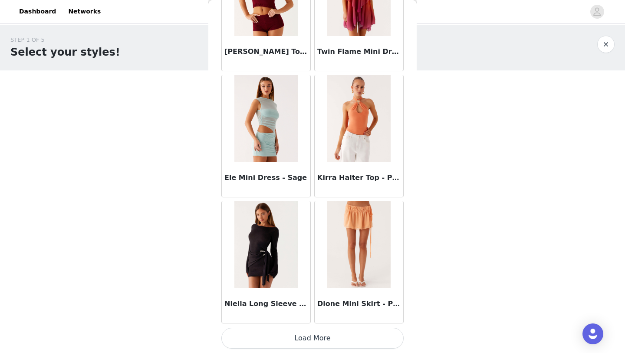
click at [308, 336] on button "Load More" at bounding box center [313, 338] width 182 height 21
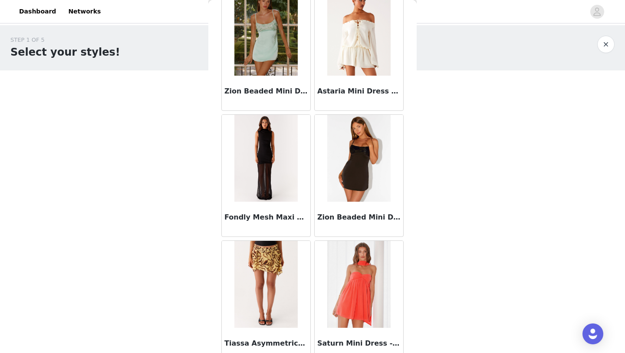
scroll to position [58921, 0]
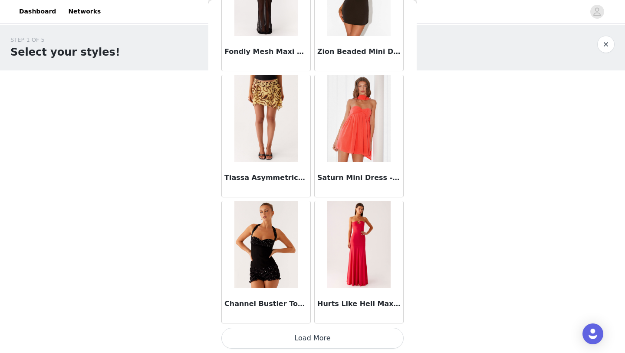
click at [285, 334] on button "Load More" at bounding box center [313, 338] width 182 height 21
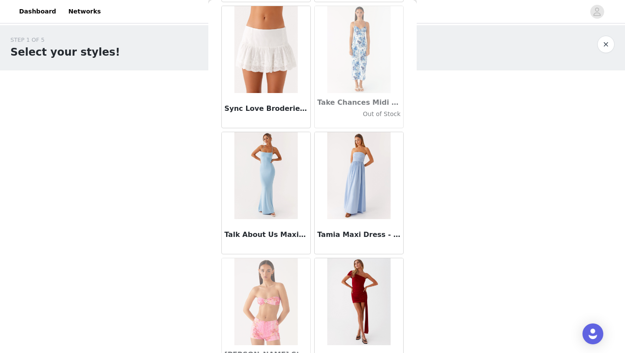
scroll to position [48676, 0]
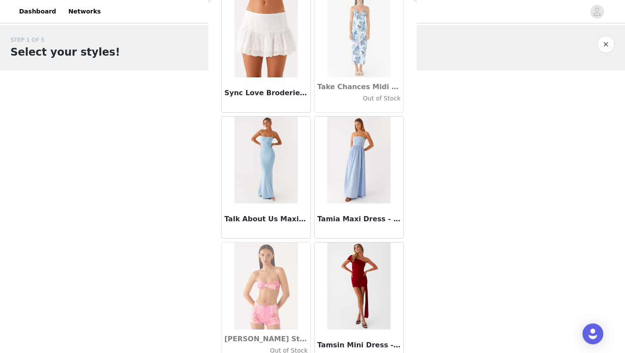
click at [269, 78] on div "Sync Love Broderie Mini Skirt - White" at bounding box center [266, 94] width 89 height 35
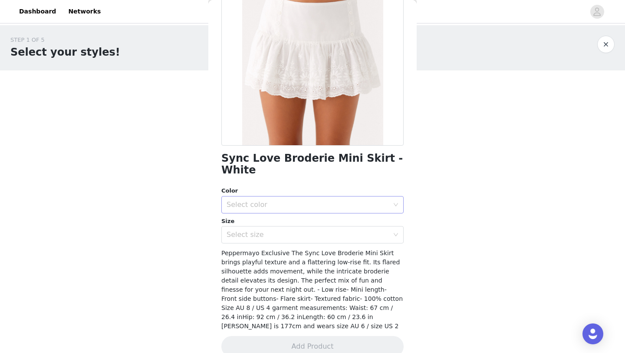
scroll to position [96, 0]
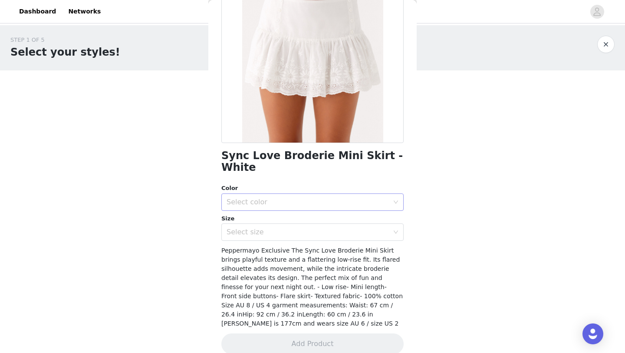
click at [299, 198] on div "Select color" at bounding box center [308, 202] width 162 height 9
click at [295, 212] on li "White" at bounding box center [313, 209] width 182 height 14
click at [294, 228] on div "Select size" at bounding box center [308, 232] width 162 height 9
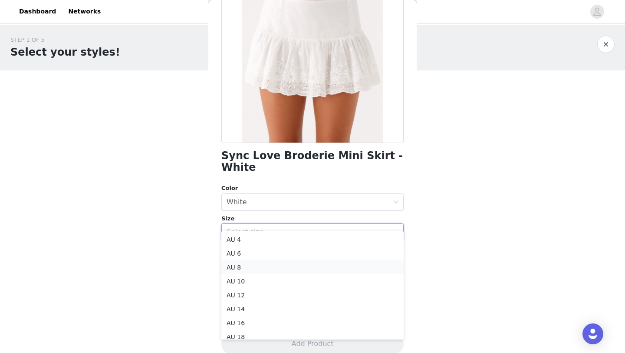
click at [283, 266] on li "AU 8" at bounding box center [313, 267] width 182 height 14
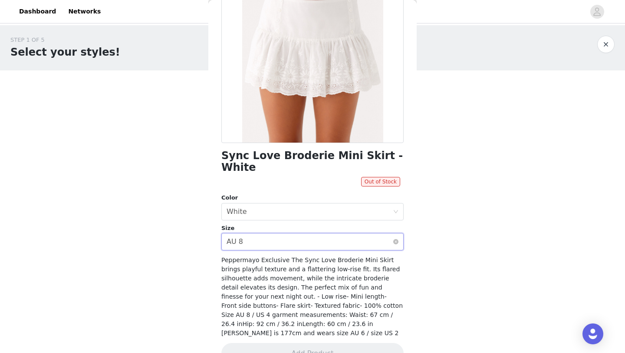
click at [296, 233] on div "Select size AU 8" at bounding box center [310, 241] width 166 height 17
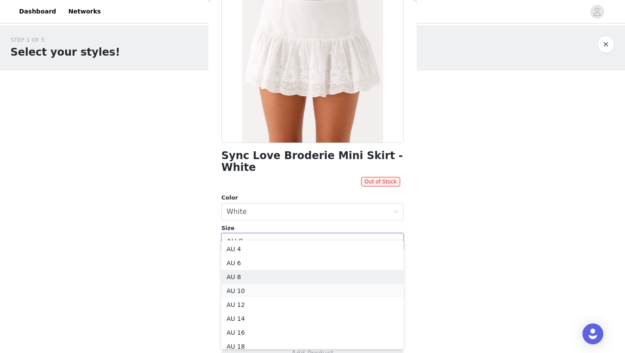
click at [287, 284] on li "AU 10" at bounding box center [313, 291] width 182 height 14
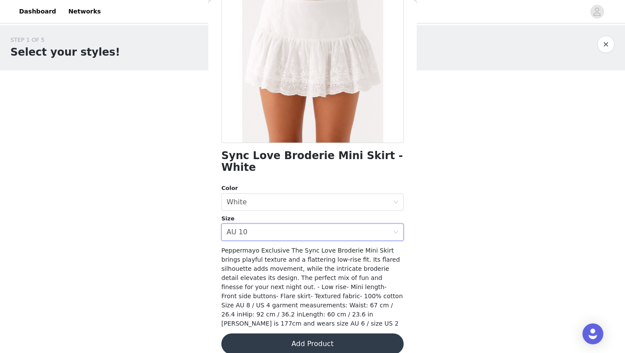
click at [291, 334] on button "Add Product" at bounding box center [313, 343] width 182 height 21
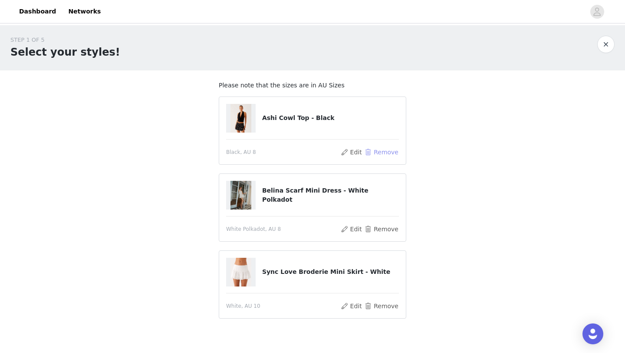
click at [386, 154] on button "Remove" at bounding box center [381, 152] width 35 height 10
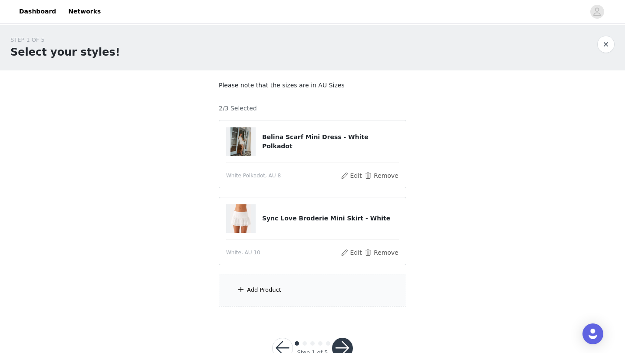
click at [256, 292] on div "Add Product" at bounding box center [264, 289] width 34 height 9
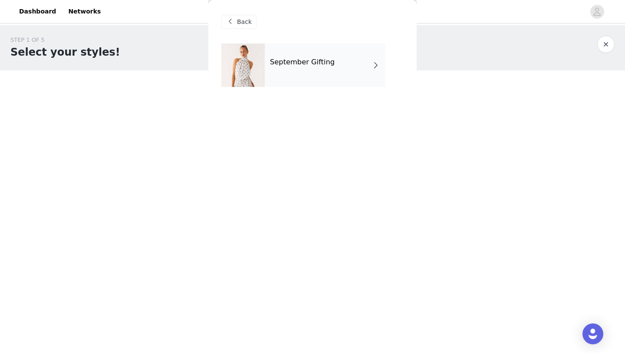
click at [314, 71] on div "September Gifting" at bounding box center [325, 64] width 121 height 43
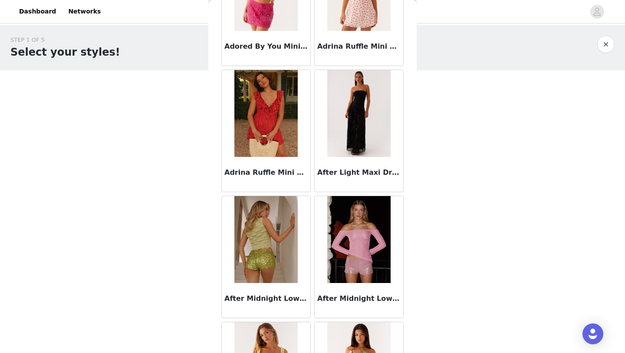
scroll to position [976, 0]
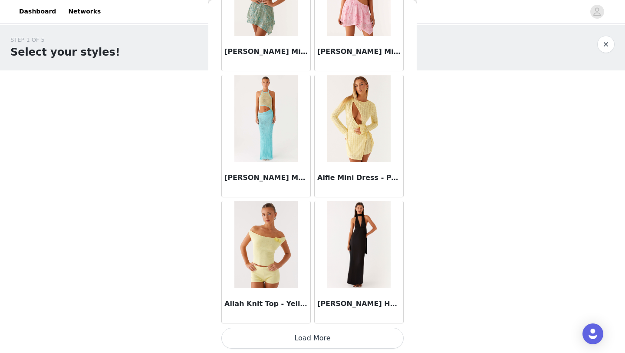
click at [312, 342] on button "Load More" at bounding box center [313, 338] width 182 height 21
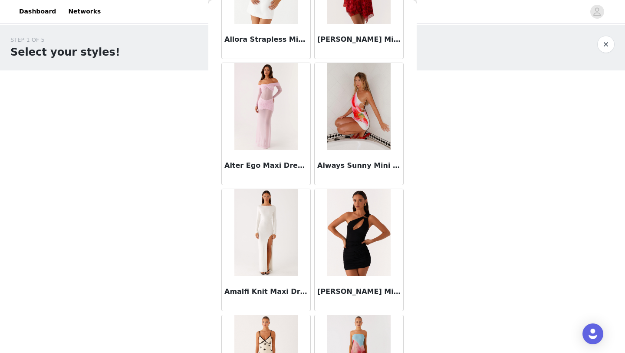
scroll to position [2236, 0]
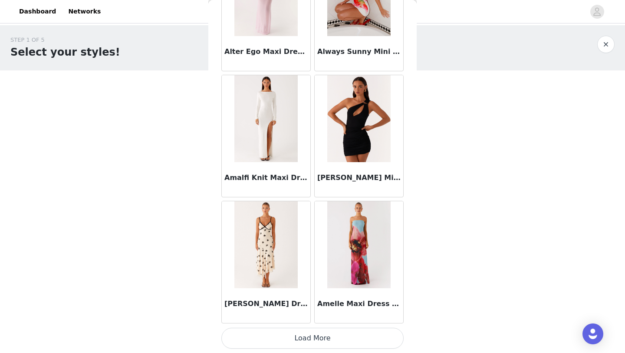
click at [322, 339] on button "Load More" at bounding box center [313, 338] width 182 height 21
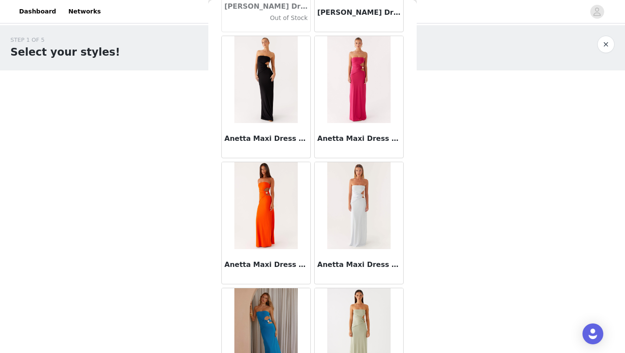
scroll to position [3496, 0]
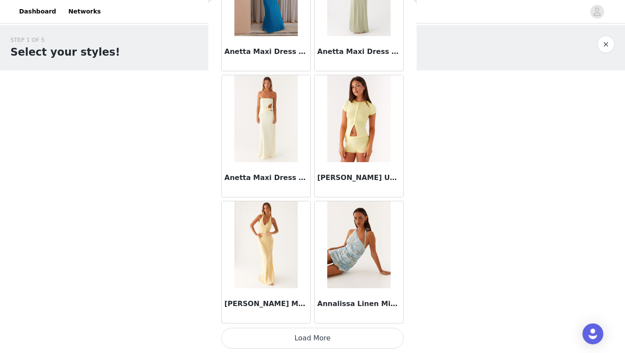
click at [322, 333] on button "Load More" at bounding box center [313, 338] width 182 height 21
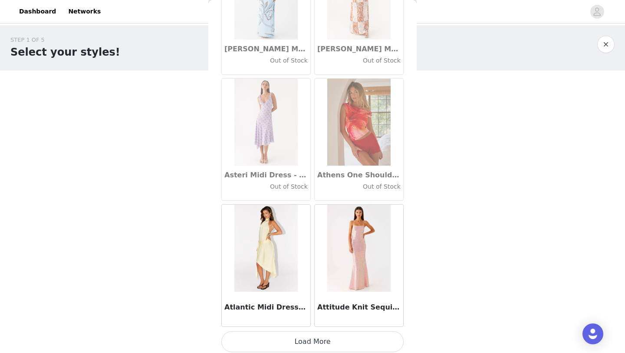
scroll to position [4755, 0]
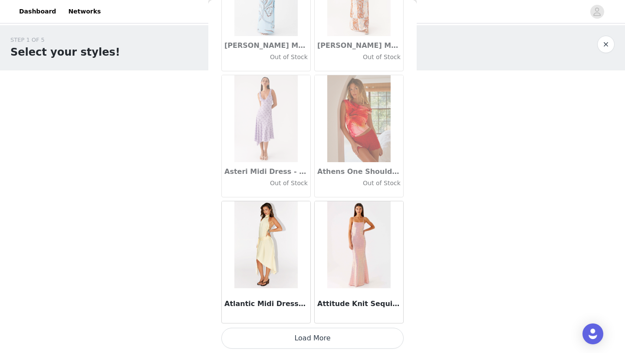
click at [314, 345] on button "Load More" at bounding box center [313, 338] width 182 height 21
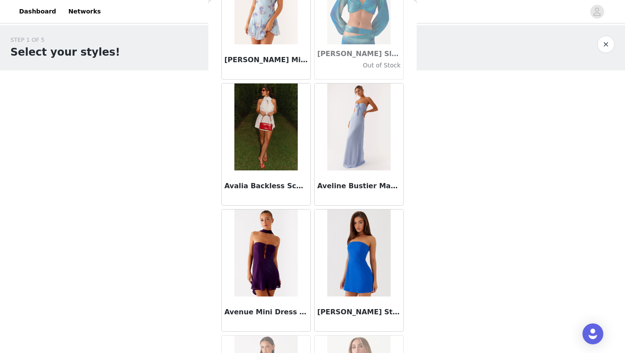
scroll to position [6015, 0]
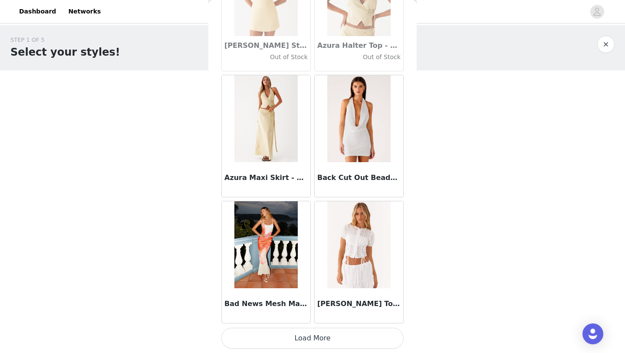
click at [324, 341] on button "Load More" at bounding box center [313, 338] width 182 height 21
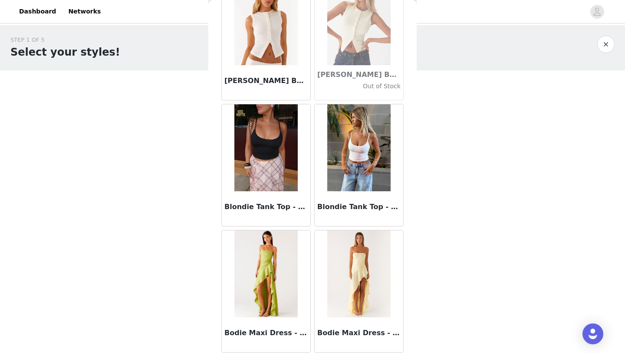
scroll to position [7275, 0]
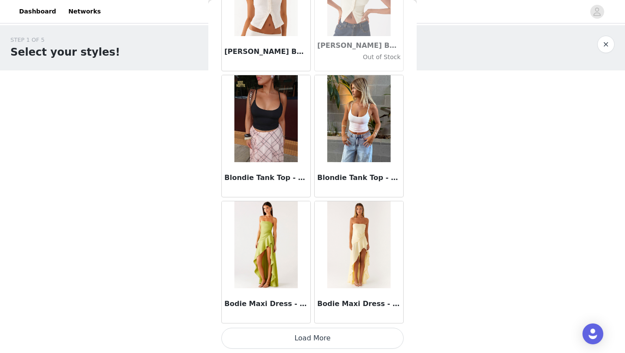
click at [314, 342] on button "Load More" at bounding box center [313, 338] width 182 height 21
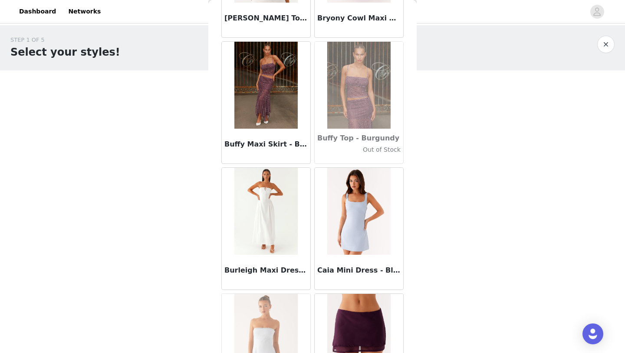
scroll to position [8534, 0]
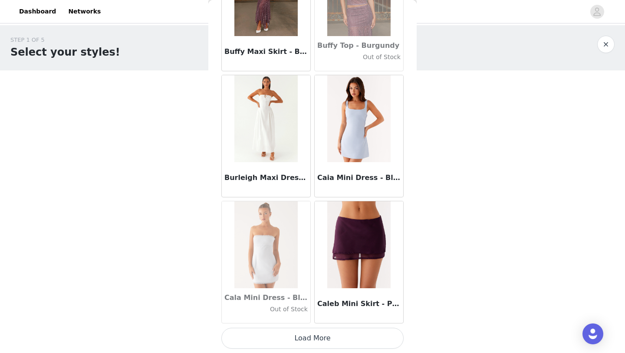
click at [332, 340] on button "Load More" at bounding box center [313, 338] width 182 height 21
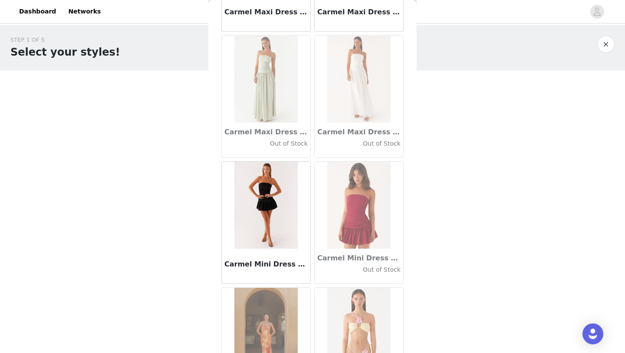
scroll to position [9794, 0]
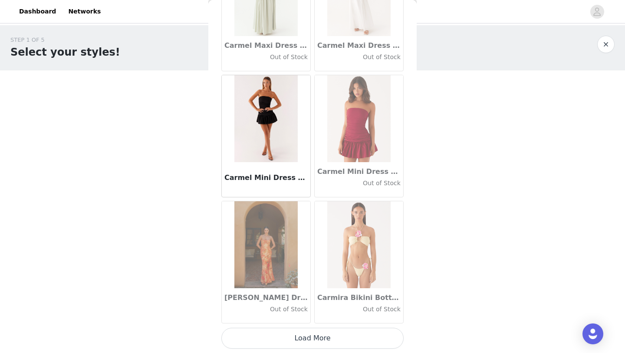
click at [316, 341] on button "Load More" at bounding box center [313, 338] width 182 height 21
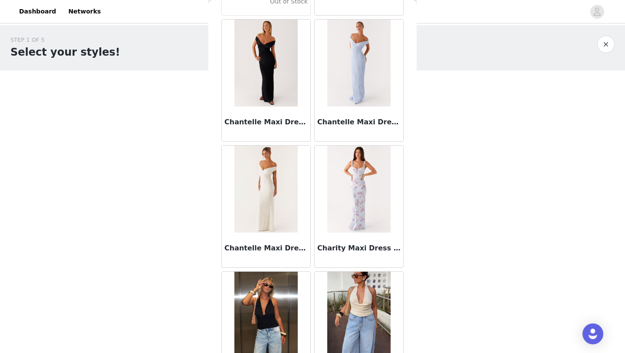
scroll to position [11054, 0]
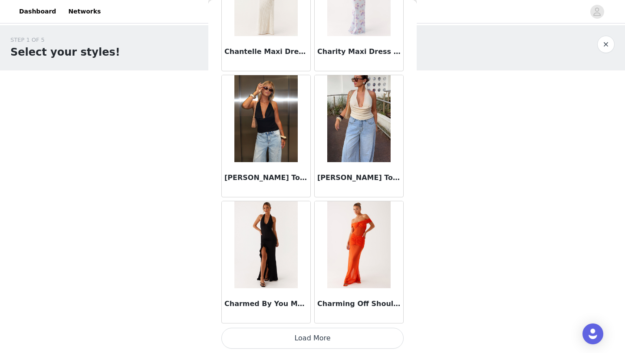
click at [318, 341] on button "Load More" at bounding box center [313, 338] width 182 height 21
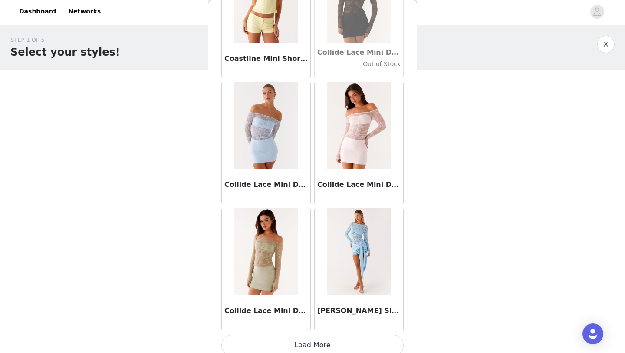
scroll to position [12313, 0]
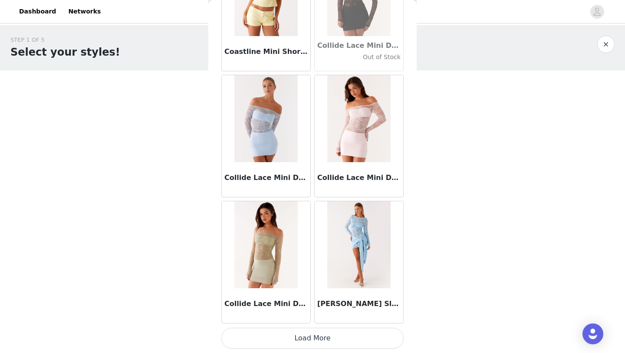
click at [298, 341] on button "Load More" at bounding box center [313, 338] width 182 height 21
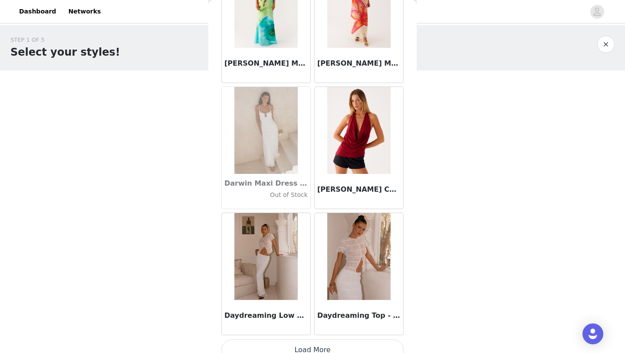
scroll to position [13573, 0]
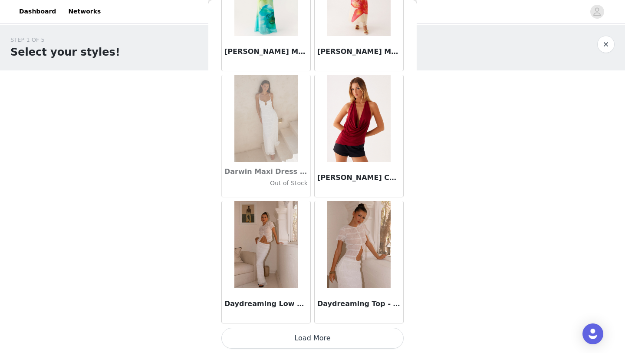
click at [301, 342] on button "Load More" at bounding box center [313, 338] width 182 height 21
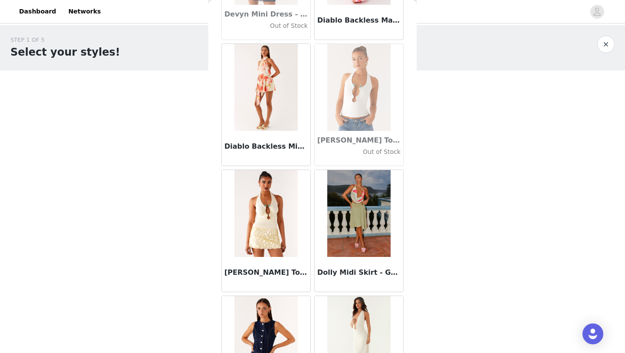
scroll to position [14833, 0]
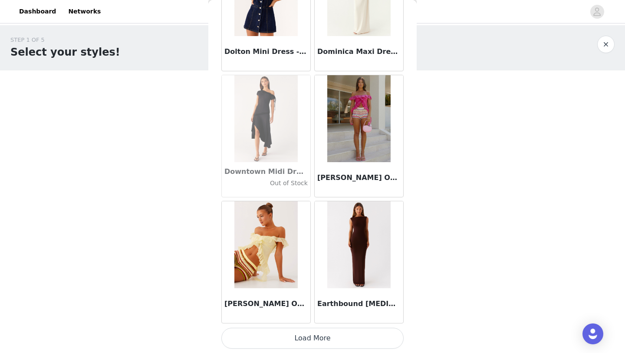
click at [304, 344] on button "Load More" at bounding box center [313, 338] width 182 height 21
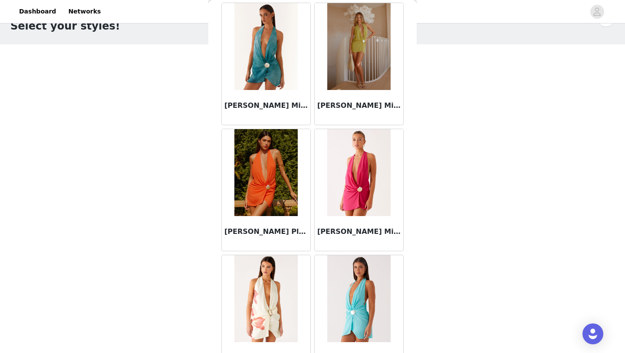
scroll to position [16092, 0]
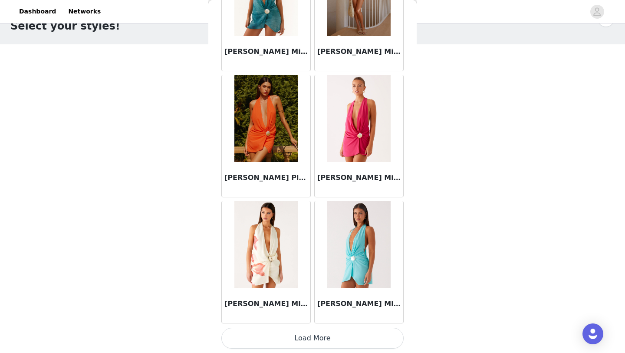
click at [276, 331] on button "Load More" at bounding box center [313, 338] width 182 height 21
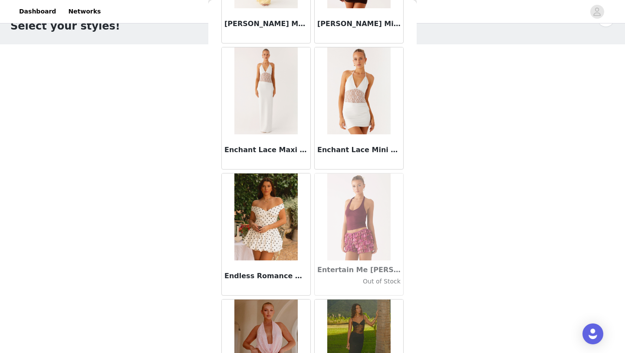
scroll to position [17352, 0]
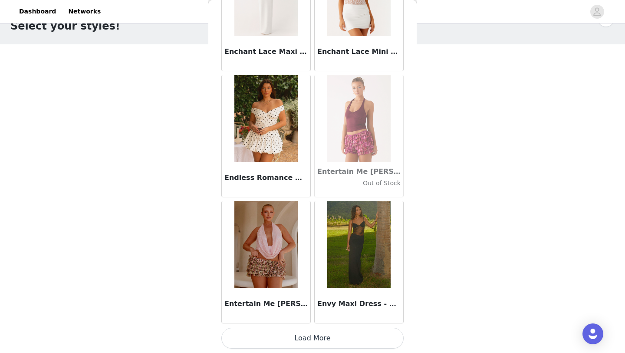
click at [293, 339] on button "Load More" at bounding box center [313, 338] width 182 height 21
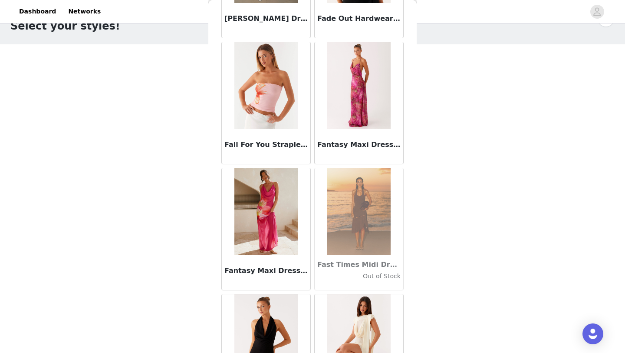
scroll to position [18612, 0]
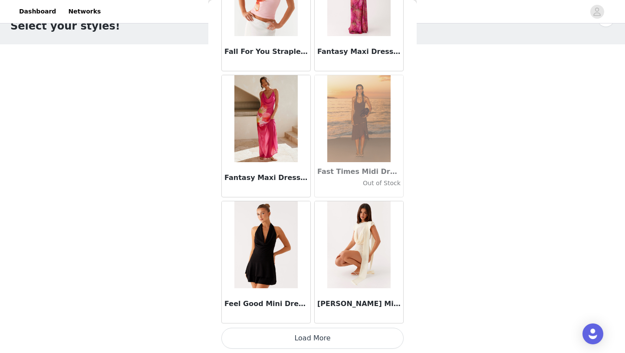
click at [301, 341] on button "Load More" at bounding box center [313, 338] width 182 height 21
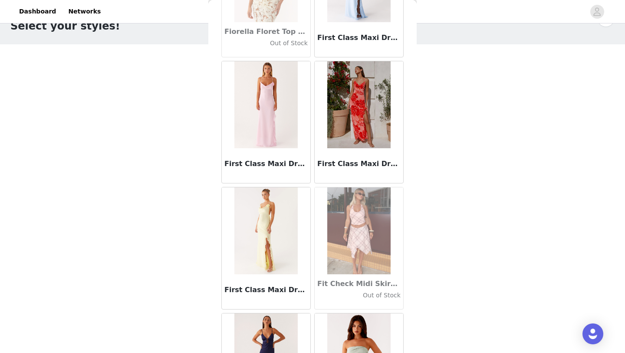
scroll to position [19871, 0]
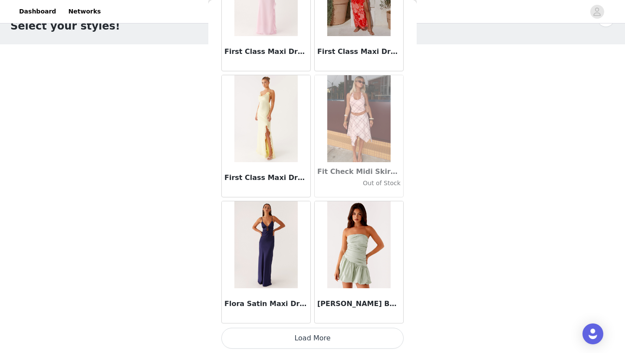
click at [256, 344] on button "Load More" at bounding box center [313, 338] width 182 height 21
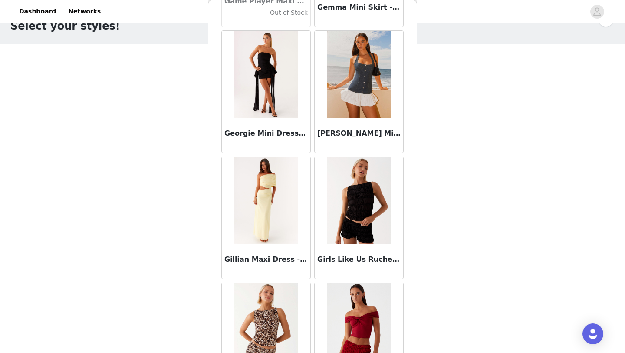
scroll to position [21131, 0]
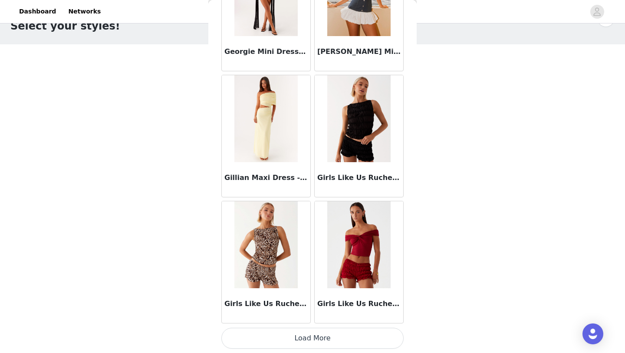
click at [273, 341] on button "Load More" at bounding box center [313, 338] width 182 height 21
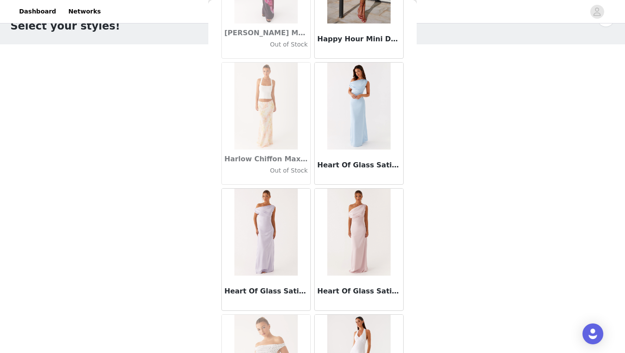
scroll to position [22391, 0]
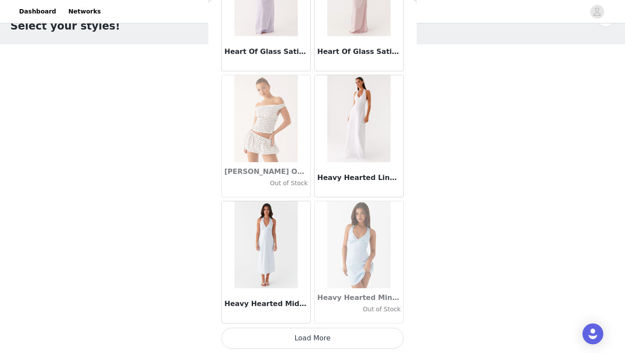
click at [282, 341] on button "Load More" at bounding box center [313, 338] width 182 height 21
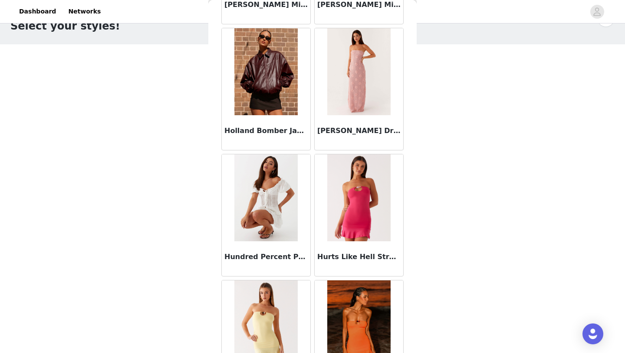
scroll to position [23463, 0]
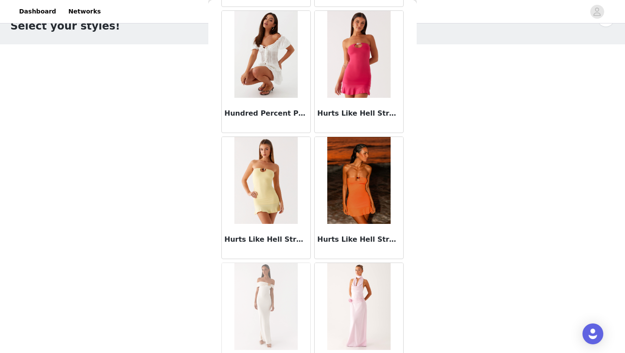
click at [271, 99] on div "Hundred Percent Puff Sleeve Top - White" at bounding box center [266, 115] width 89 height 35
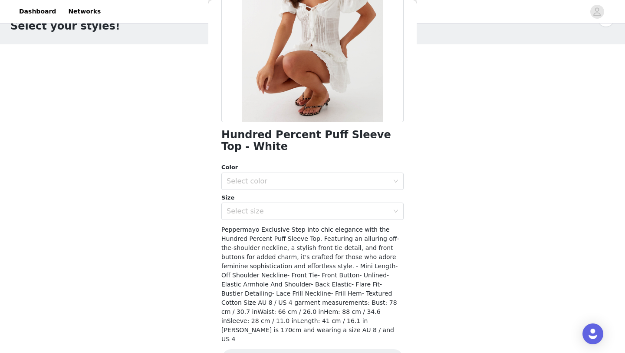
scroll to position [117, 0]
click at [268, 179] on div "Select color" at bounding box center [308, 181] width 162 height 9
click at [267, 200] on li "White" at bounding box center [313, 200] width 182 height 14
click at [267, 213] on div "Select size" at bounding box center [308, 211] width 162 height 9
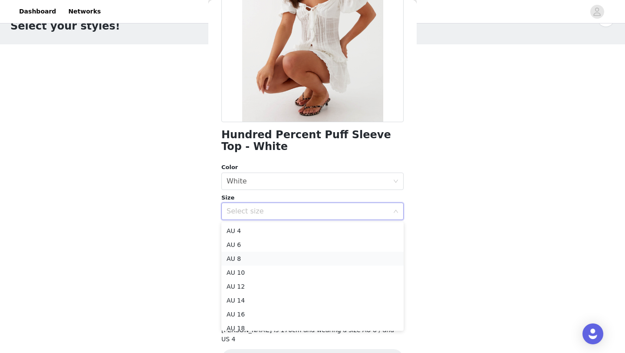
click at [267, 259] on li "AU 8" at bounding box center [313, 258] width 182 height 14
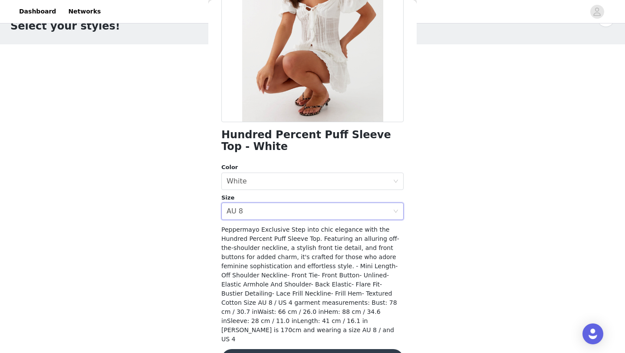
click at [298, 349] on button "Add Product" at bounding box center [313, 359] width 182 height 21
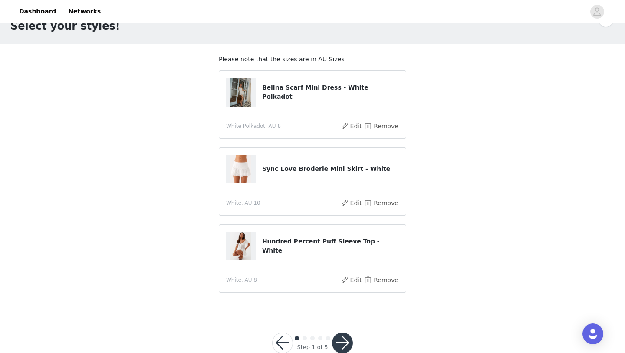
click at [287, 94] on h4 "Belina Scarf Mini Dress - White Polkadot" at bounding box center [330, 92] width 137 height 18
click at [374, 126] on button "Remove" at bounding box center [381, 126] width 35 height 10
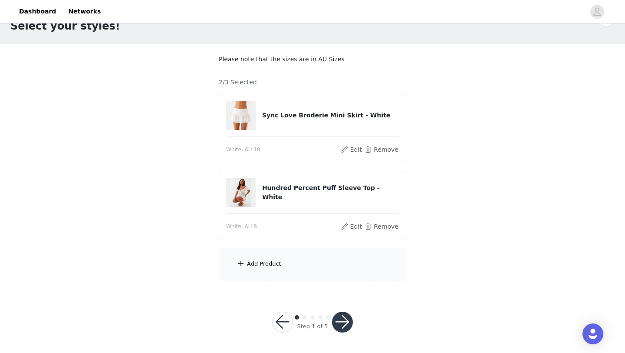
click at [278, 267] on div "Add Product" at bounding box center [264, 263] width 34 height 9
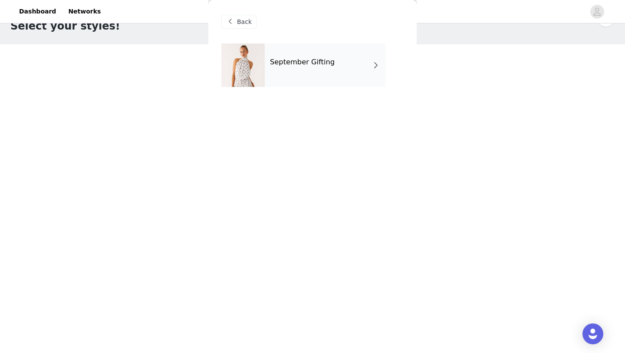
click at [295, 83] on div "September Gifting" at bounding box center [325, 64] width 121 height 43
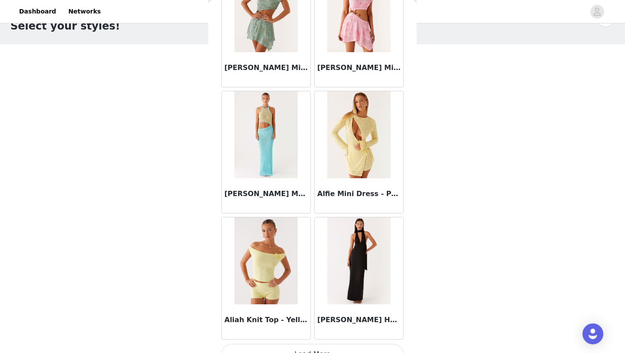
scroll to position [976, 0]
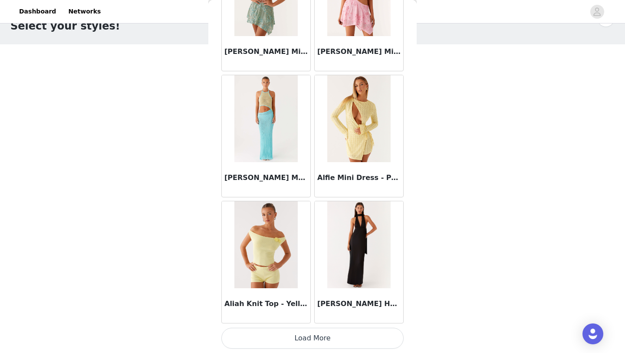
click at [302, 337] on button "Load More" at bounding box center [313, 338] width 182 height 21
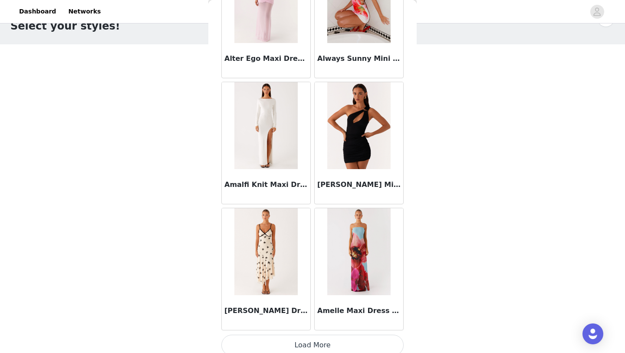
scroll to position [2236, 0]
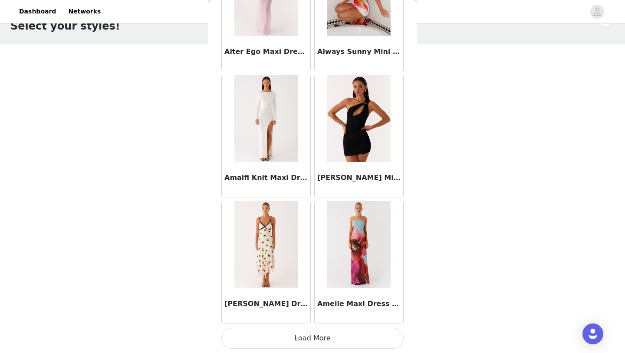
click at [281, 340] on button "Load More" at bounding box center [313, 338] width 182 height 21
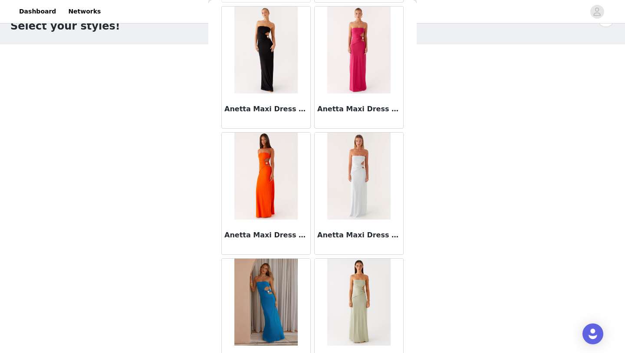
scroll to position [3496, 0]
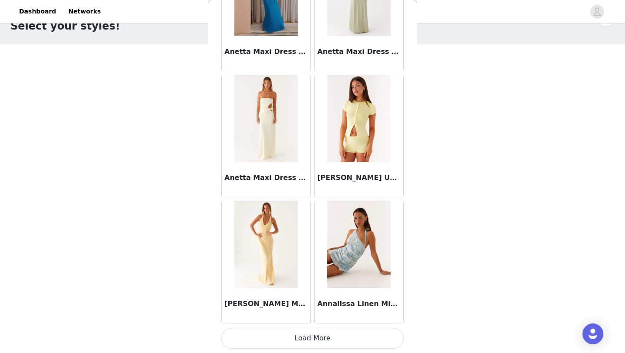
click at [292, 338] on button "Load More" at bounding box center [313, 338] width 182 height 21
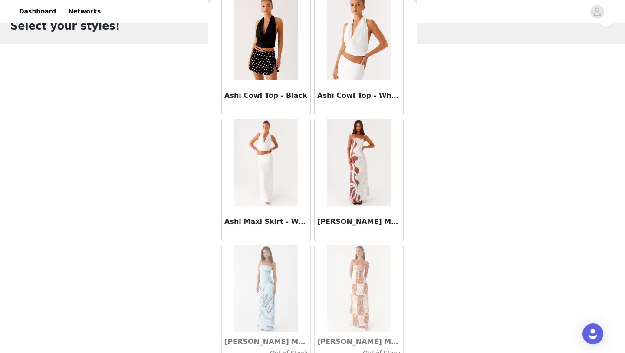
scroll to position [4755, 0]
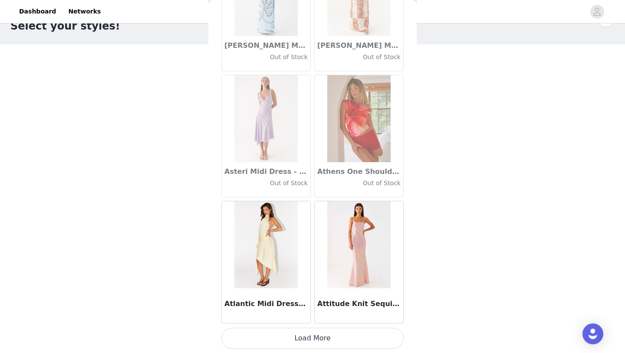
click at [281, 338] on button "Load More" at bounding box center [313, 338] width 182 height 21
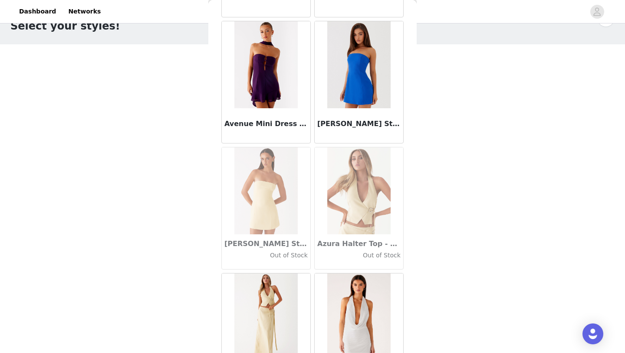
scroll to position [6015, 0]
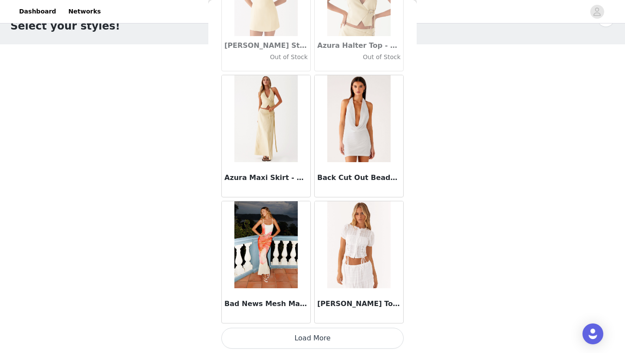
click at [272, 334] on button "Load More" at bounding box center [313, 338] width 182 height 21
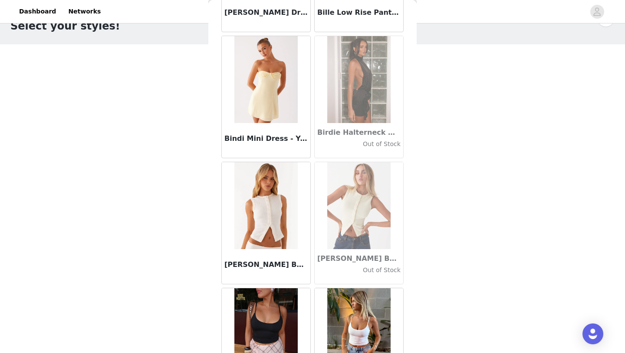
scroll to position [7275, 0]
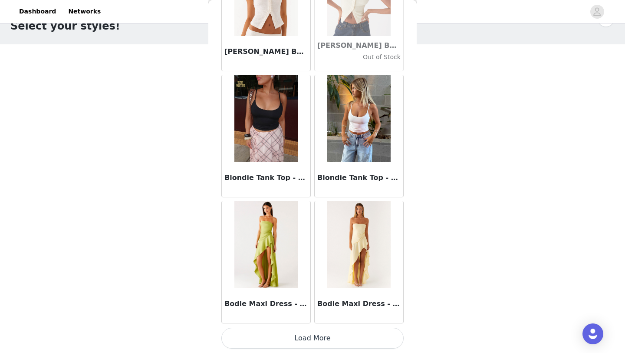
click at [282, 338] on button "Load More" at bounding box center [313, 338] width 182 height 21
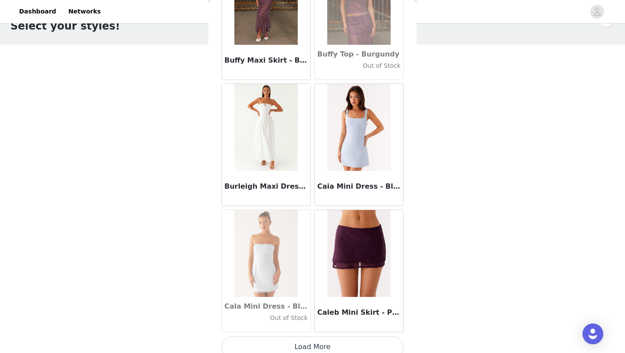
scroll to position [8534, 0]
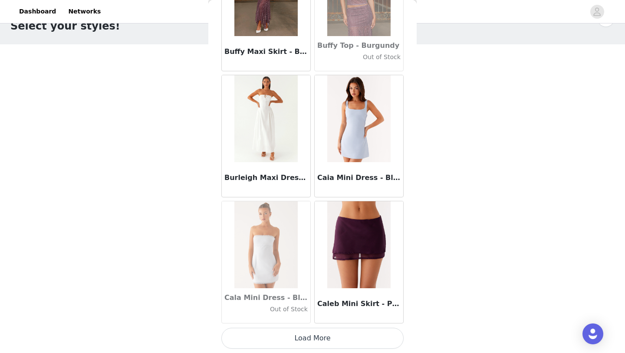
click at [284, 343] on button "Load More" at bounding box center [313, 338] width 182 height 21
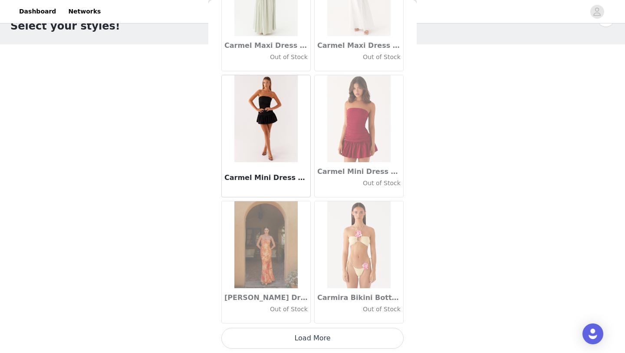
click at [283, 343] on button "Load More" at bounding box center [313, 338] width 182 height 21
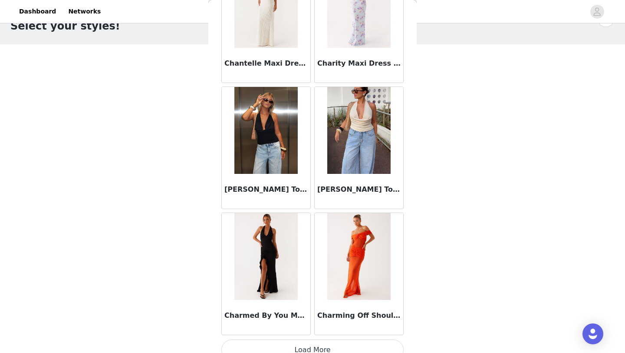
scroll to position [11054, 0]
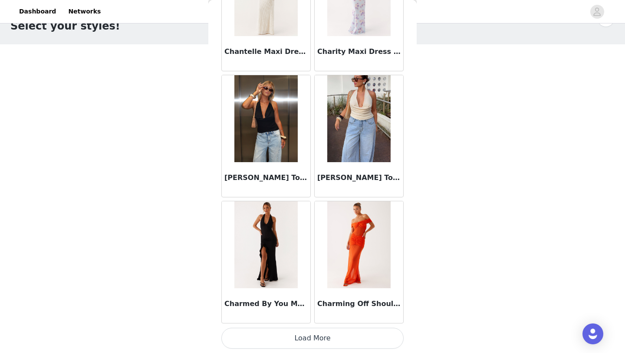
click at [297, 341] on button "Load More" at bounding box center [313, 338] width 182 height 21
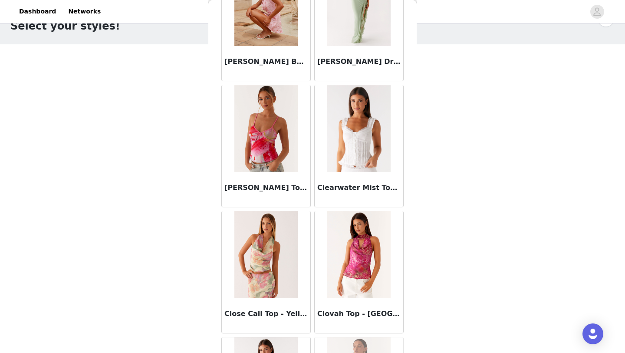
scroll to position [12313, 0]
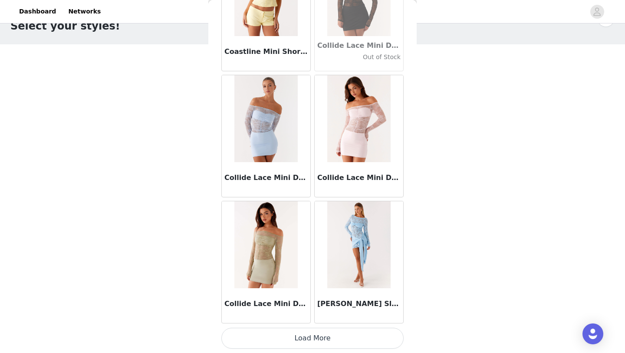
click at [298, 341] on button "Load More" at bounding box center [313, 338] width 182 height 21
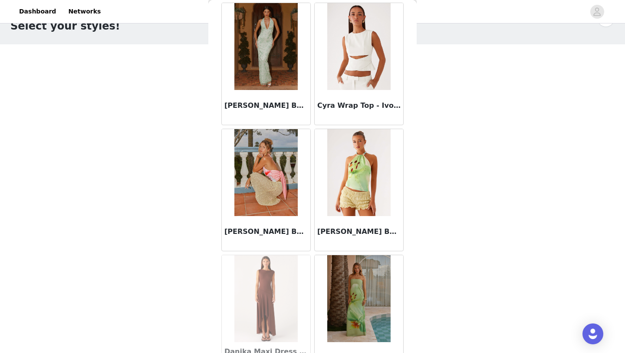
scroll to position [13573, 0]
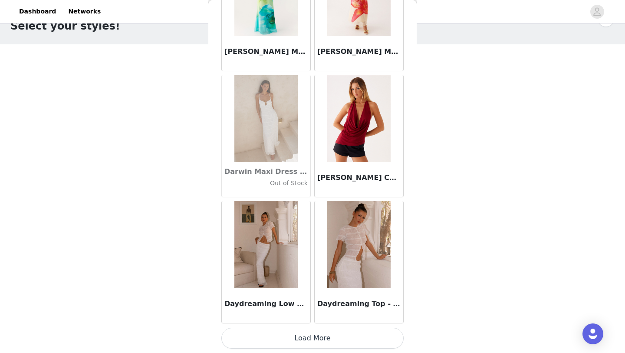
click at [308, 336] on button "Load More" at bounding box center [313, 338] width 182 height 21
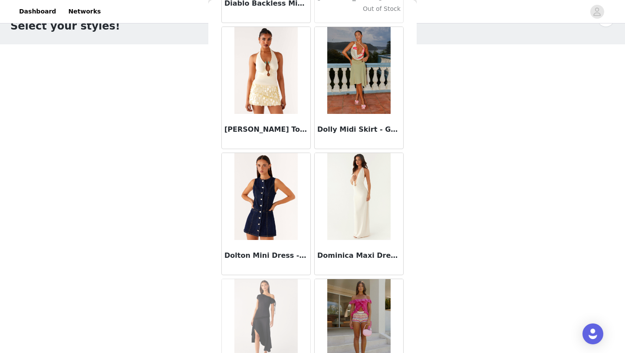
scroll to position [14833, 0]
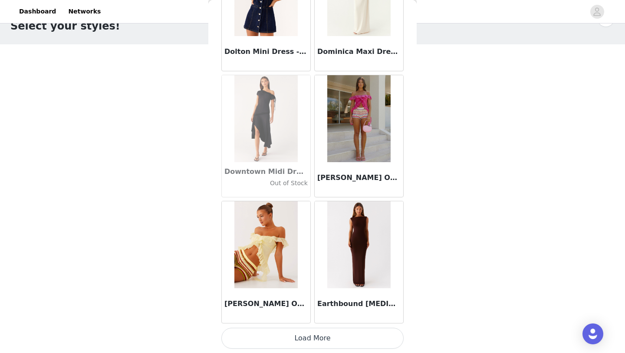
click at [286, 339] on button "Load More" at bounding box center [313, 338] width 182 height 21
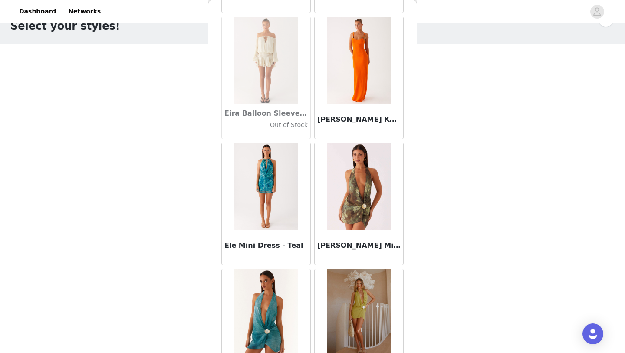
scroll to position [16092, 0]
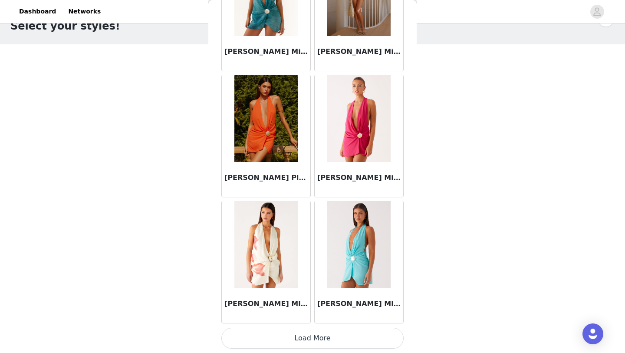
click at [281, 337] on button "Load More" at bounding box center [313, 338] width 182 height 21
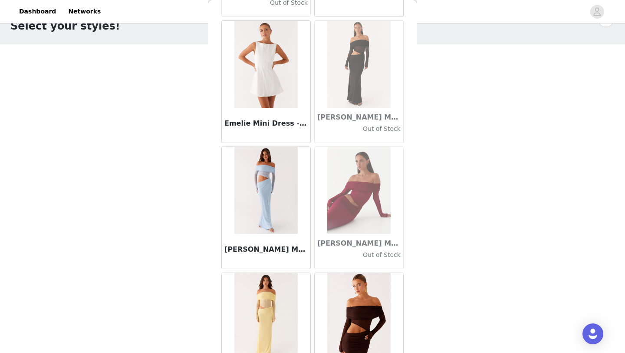
scroll to position [17352, 0]
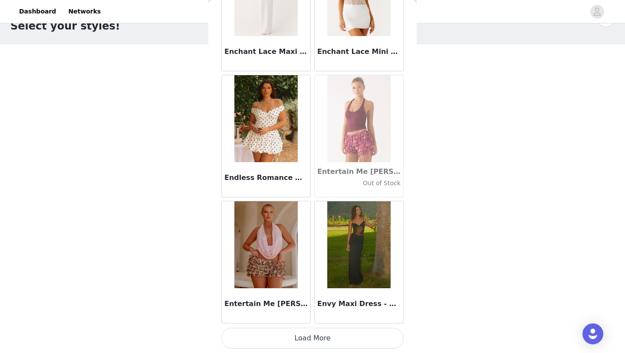
click at [286, 340] on button "Load More" at bounding box center [313, 338] width 182 height 21
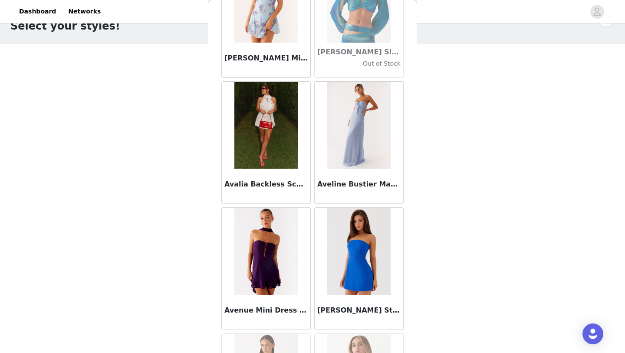
scroll to position [5627, 0]
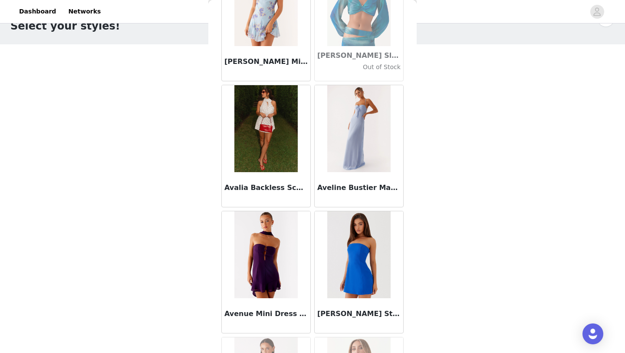
click at [268, 135] on img at bounding box center [266, 128] width 63 height 87
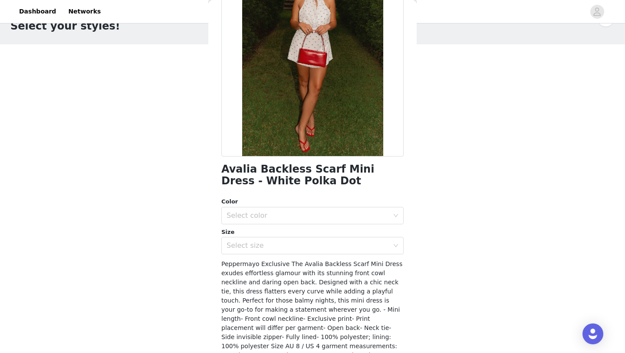
scroll to position [87, 0]
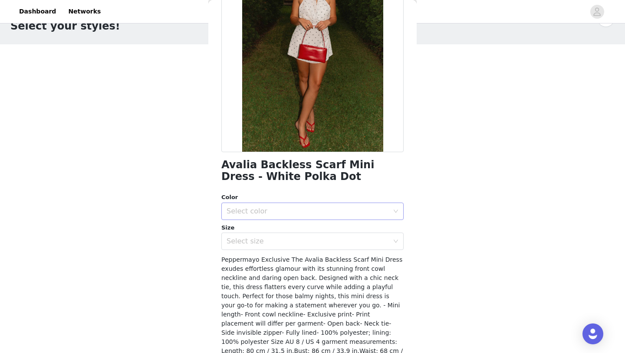
click at [275, 212] on div "Select color" at bounding box center [308, 211] width 162 height 9
click at [276, 228] on li "White Polka Dot" at bounding box center [313, 230] width 182 height 14
click at [277, 242] on div "Select size" at bounding box center [308, 241] width 162 height 9
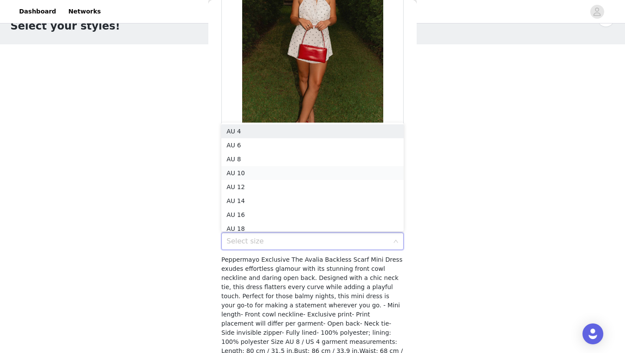
scroll to position [4, 0]
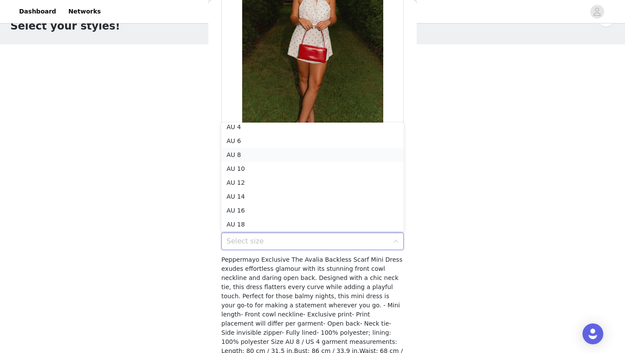
click at [280, 153] on li "AU 8" at bounding box center [313, 155] width 182 height 14
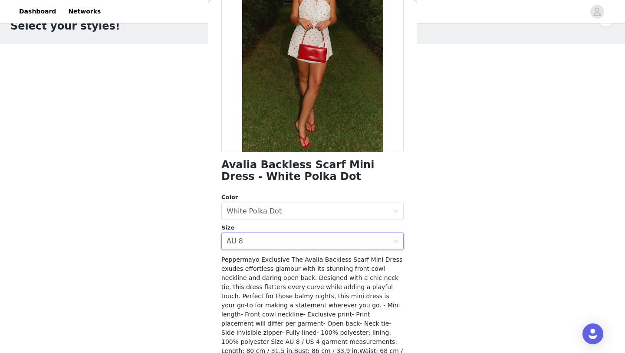
scroll to position [135, 0]
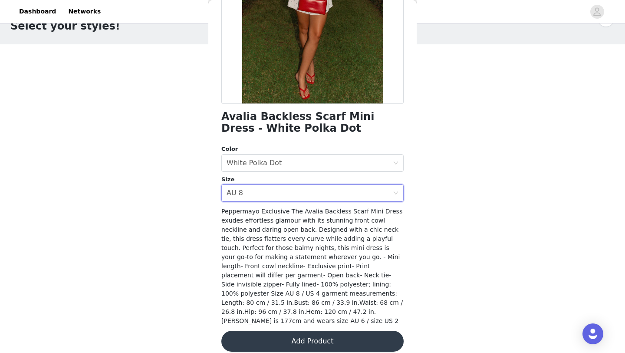
click at [283, 337] on button "Add Product" at bounding box center [313, 341] width 182 height 21
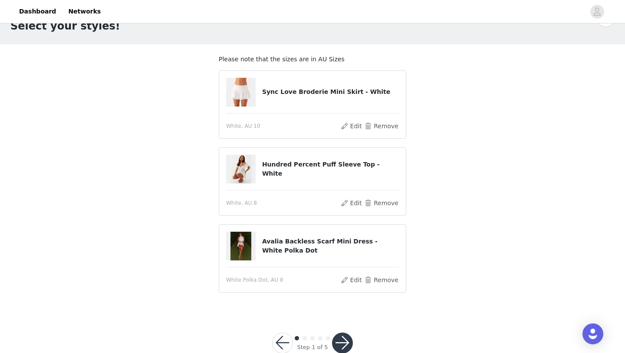
click at [346, 342] on button "button" at bounding box center [342, 342] width 21 height 21
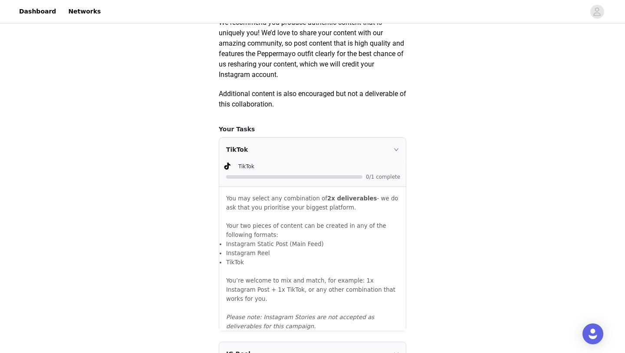
scroll to position [479, 0]
click at [363, 161] on div "TikTok" at bounding box center [312, 148] width 187 height 23
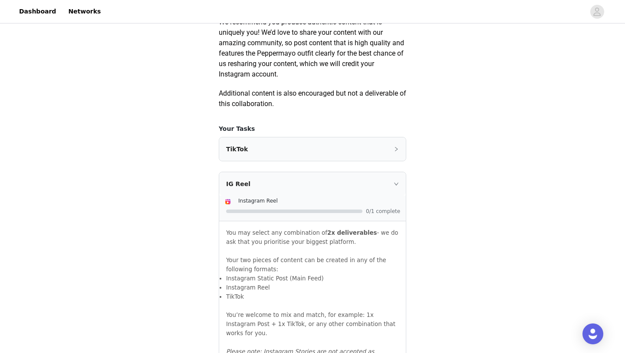
click at [363, 195] on div "IG Reel" at bounding box center [312, 183] width 187 height 23
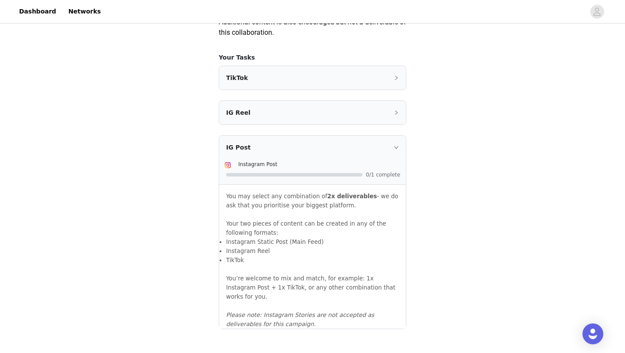
scroll to position [549, 0]
click at [377, 169] on div "Instagram Post" at bounding box center [319, 164] width 162 height 9
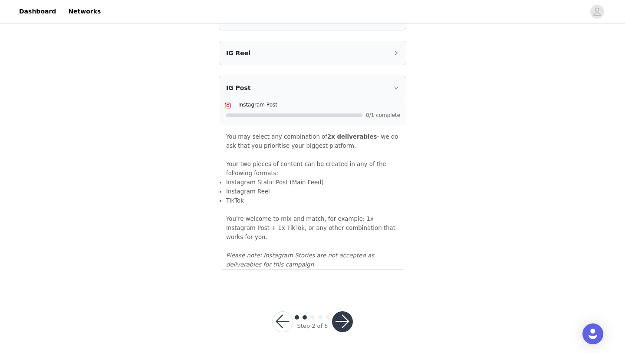
click at [347, 318] on button "button" at bounding box center [342, 321] width 21 height 21
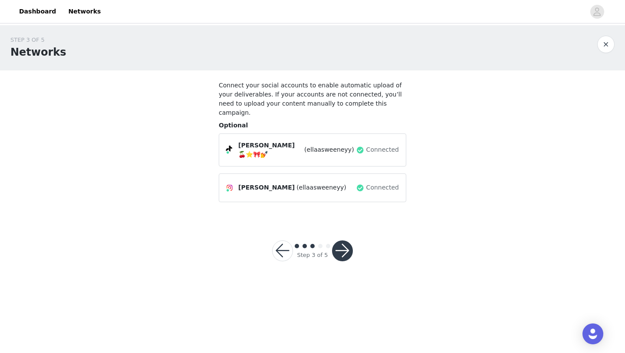
click at [345, 240] on button "button" at bounding box center [342, 250] width 21 height 21
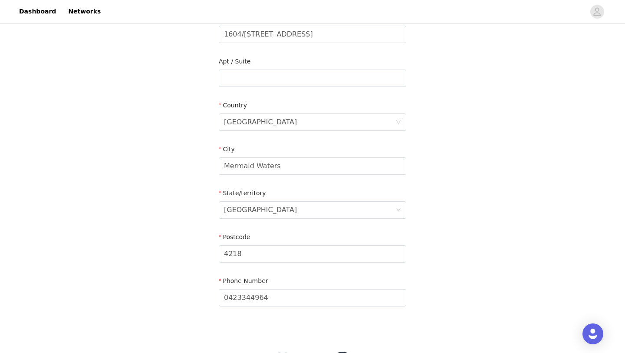
scroll to position [276, 0]
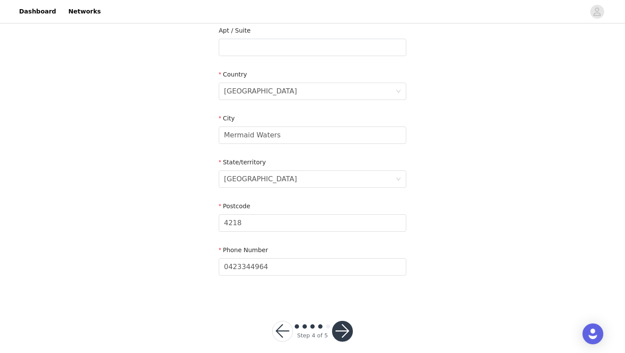
click at [345, 321] on button "button" at bounding box center [342, 331] width 21 height 21
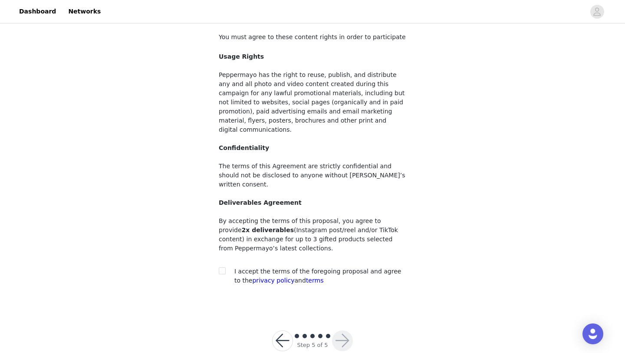
scroll to position [49, 0]
click at [230, 266] on div at bounding box center [225, 270] width 12 height 9
click at [223, 267] on input "checkbox" at bounding box center [222, 270] width 6 height 6
checkbox input "true"
click at [349, 330] on button "button" at bounding box center [342, 340] width 21 height 21
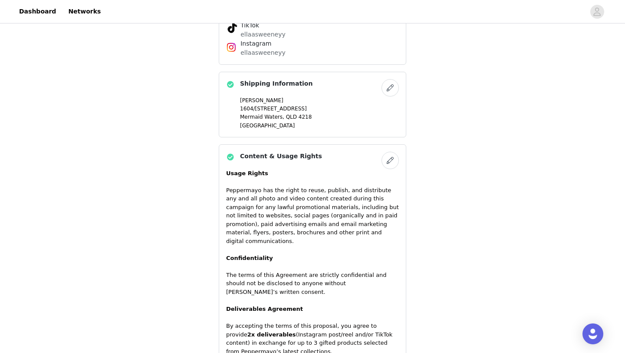
scroll to position [658, 0]
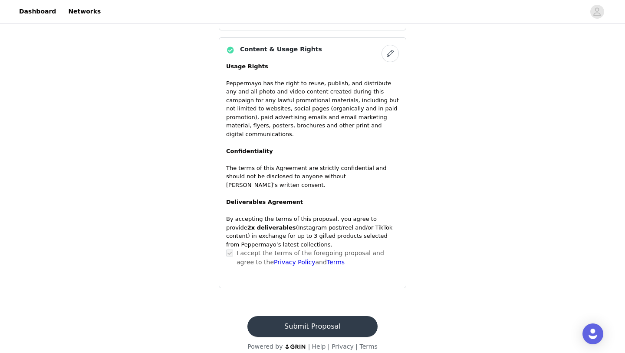
click at [311, 320] on button "Submit Proposal" at bounding box center [313, 326] width 130 height 21
